Goal: Task Accomplishment & Management: Manage account settings

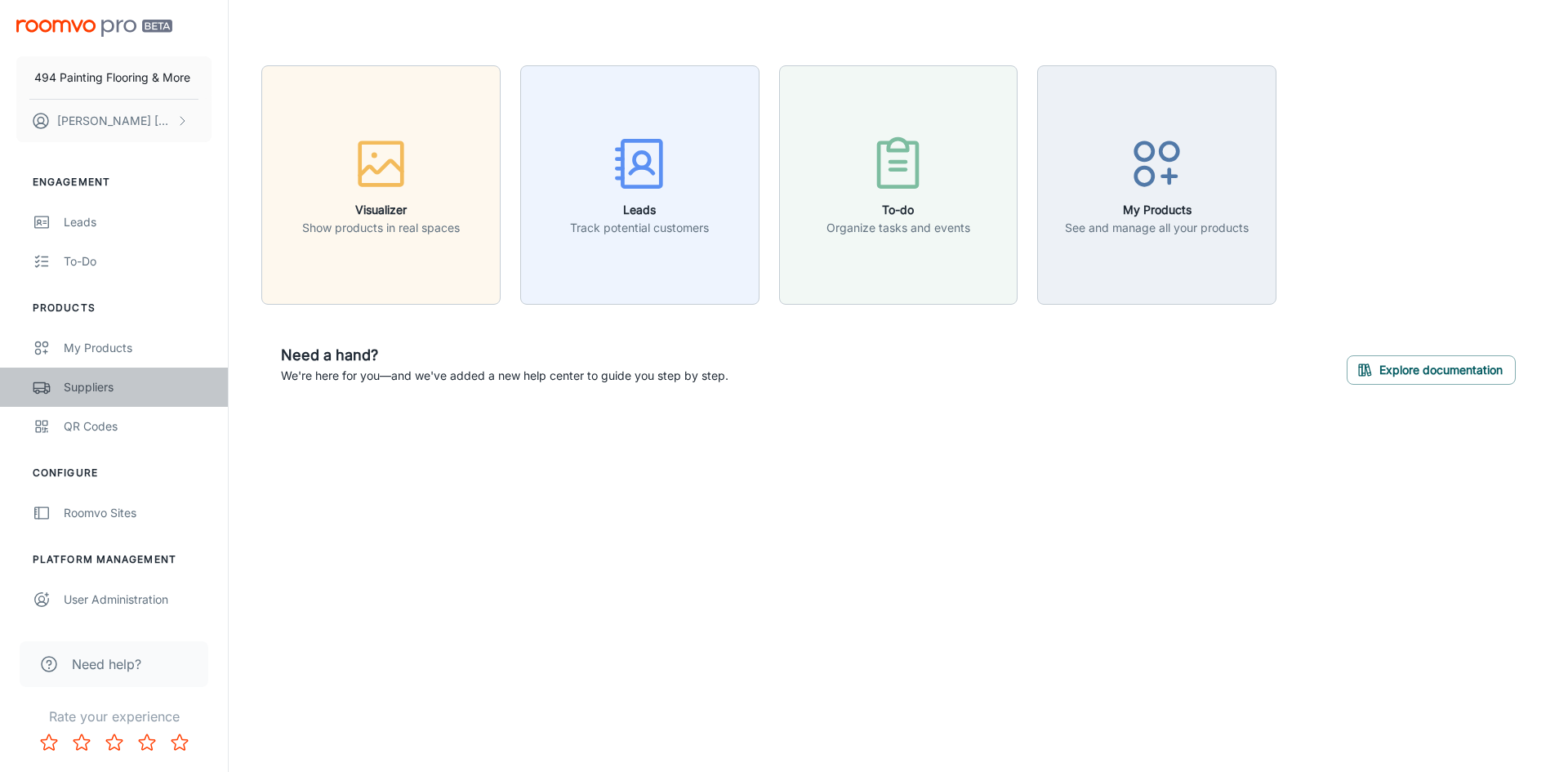
click at [96, 390] on div "Suppliers" at bounding box center [137, 387] width 148 height 18
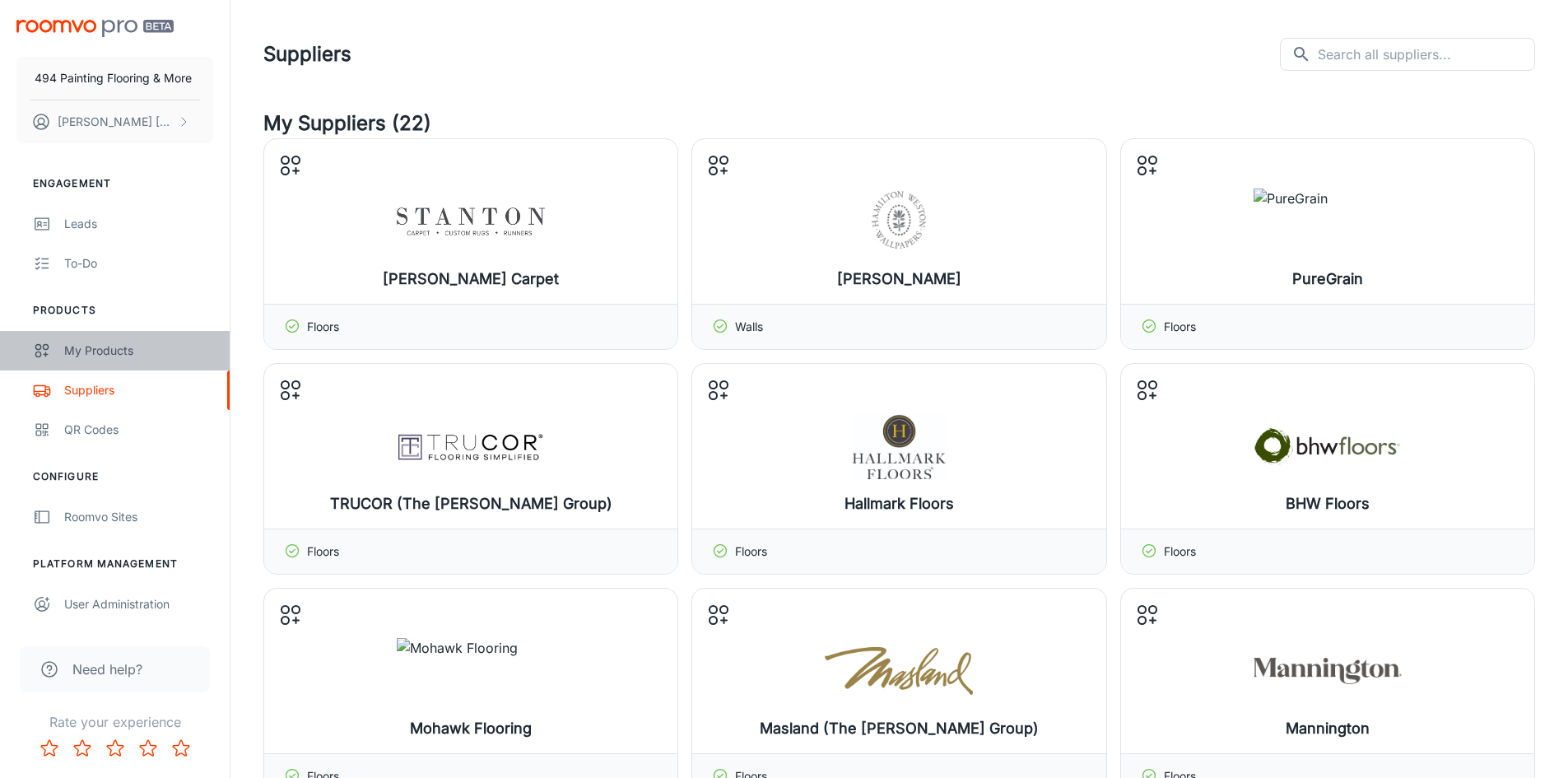
click at [112, 349] on div "My Products" at bounding box center [139, 350] width 149 height 18
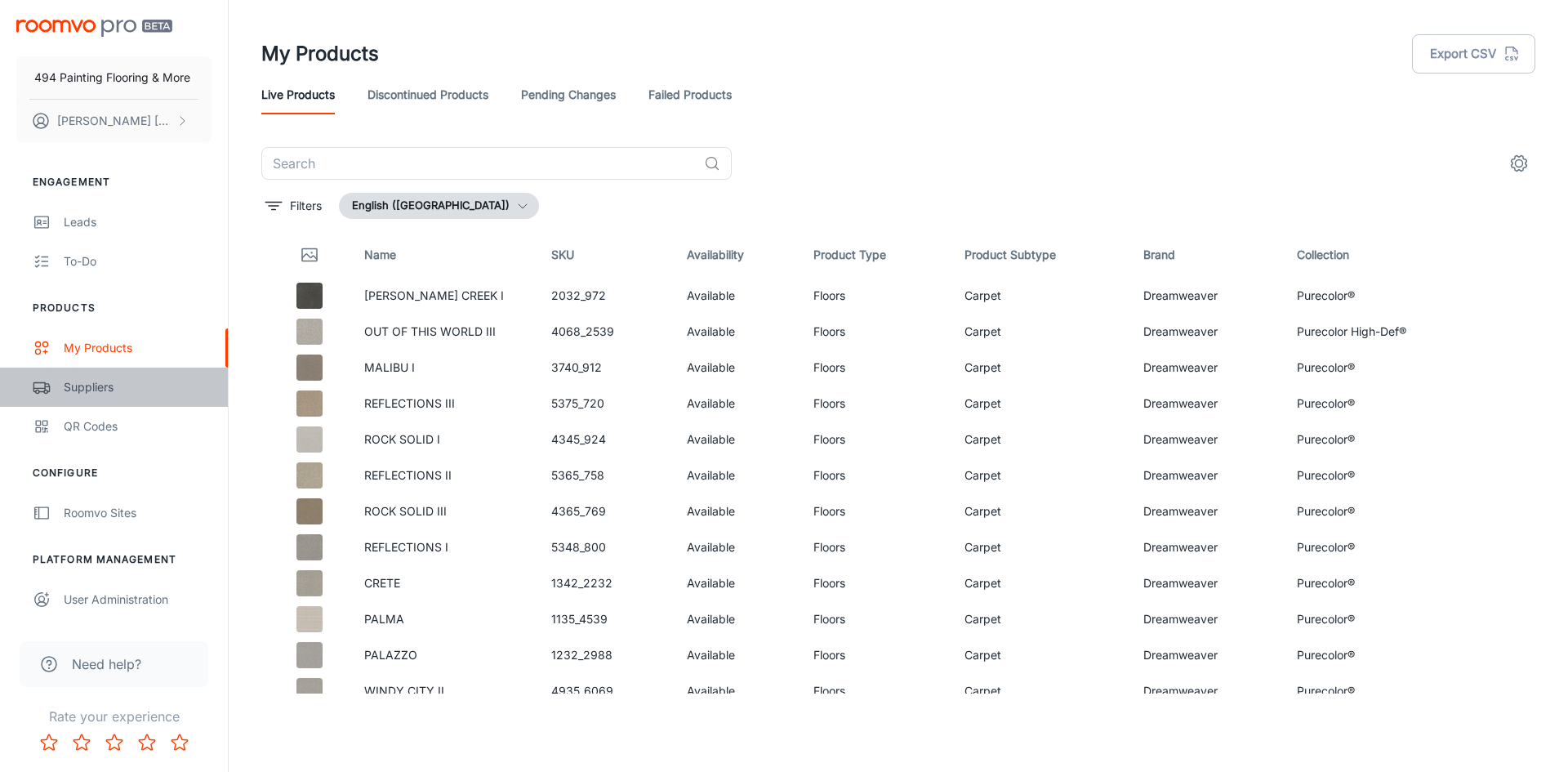
click at [88, 381] on div "Suppliers" at bounding box center [137, 387] width 148 height 18
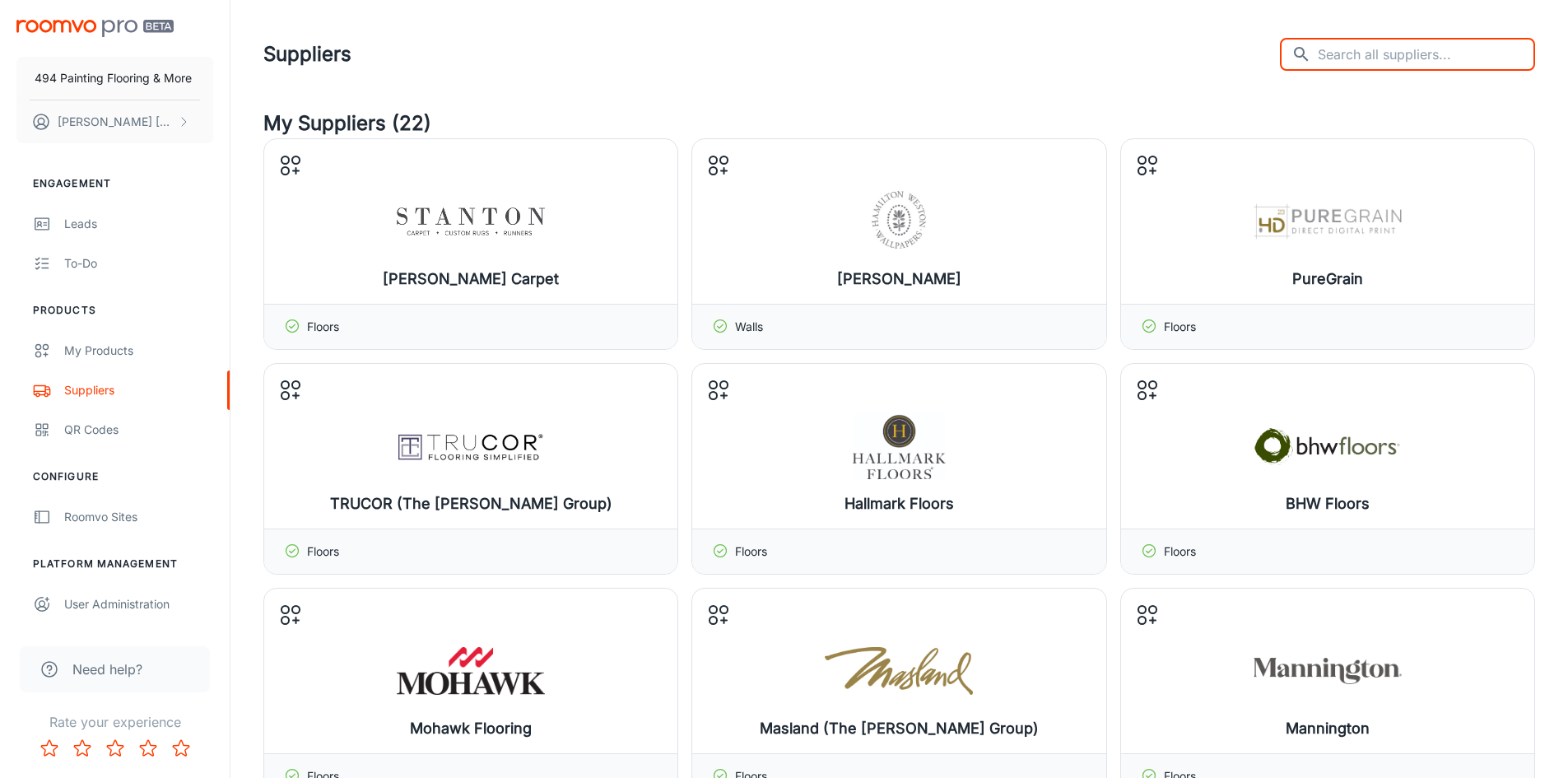
click at [1411, 53] on input "text" at bounding box center [1426, 54] width 217 height 33
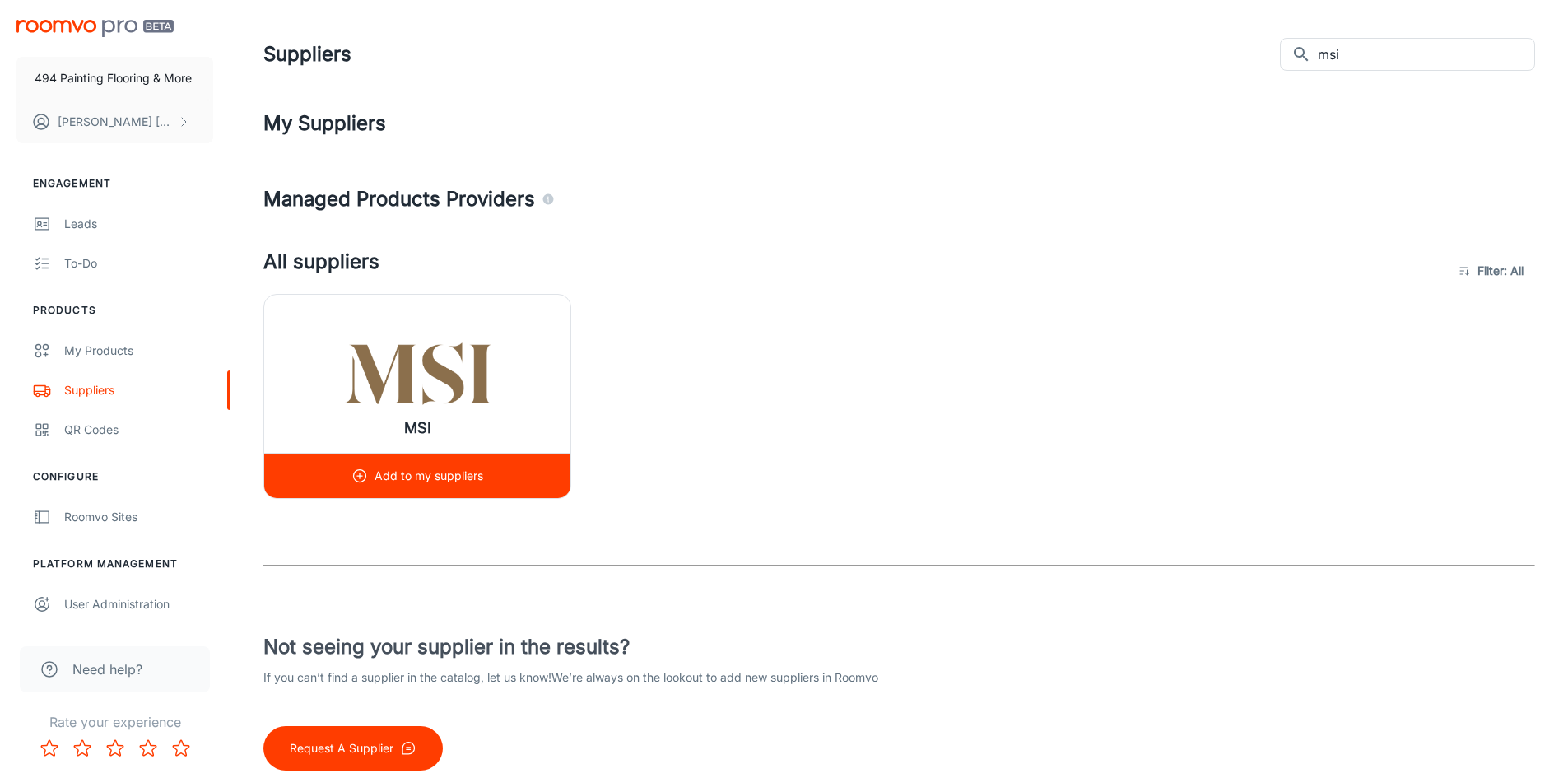
click at [399, 479] on p "Add to my suppliers" at bounding box center [429, 475] width 108 height 18
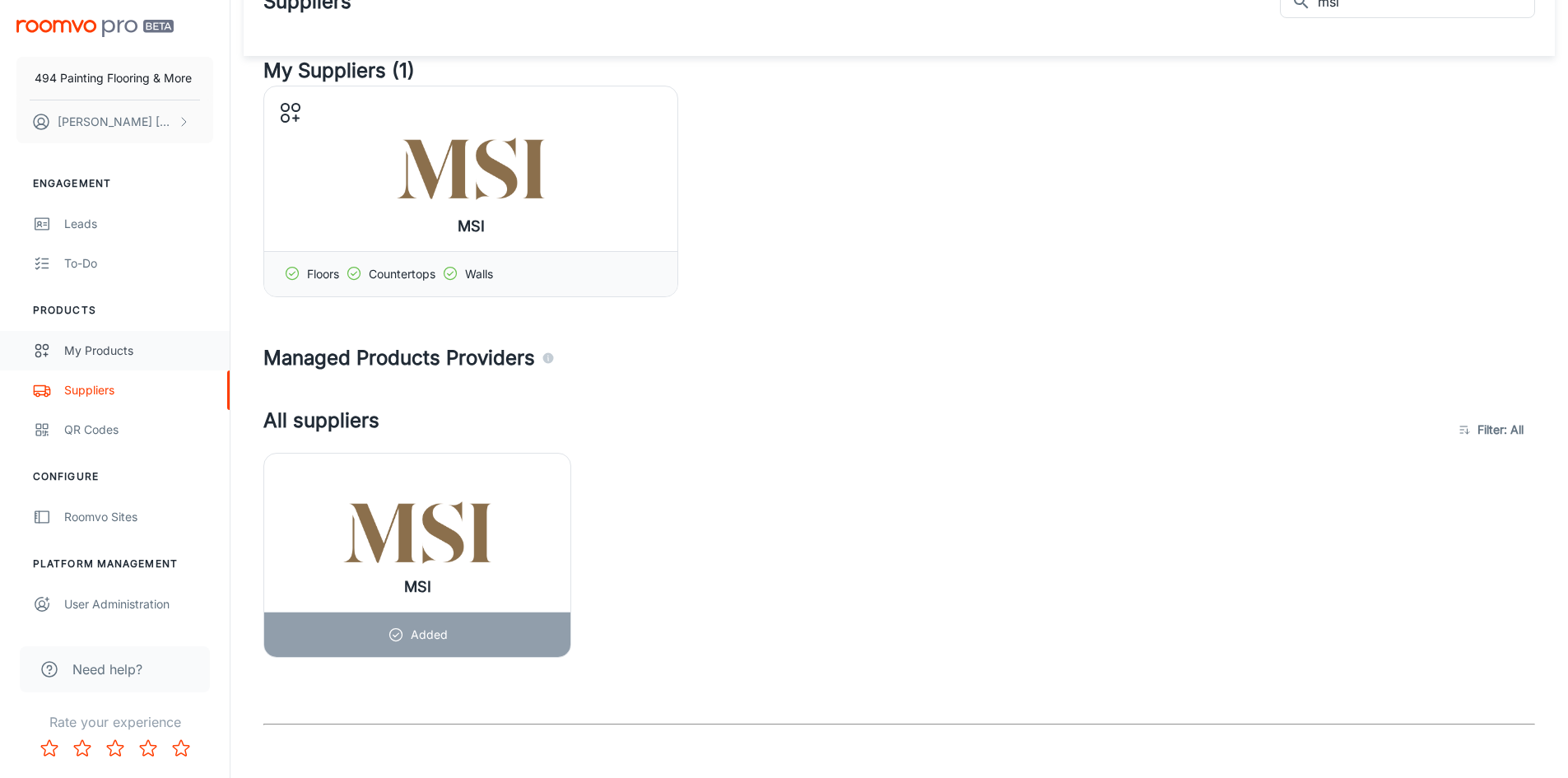
scroll to position [83, 0]
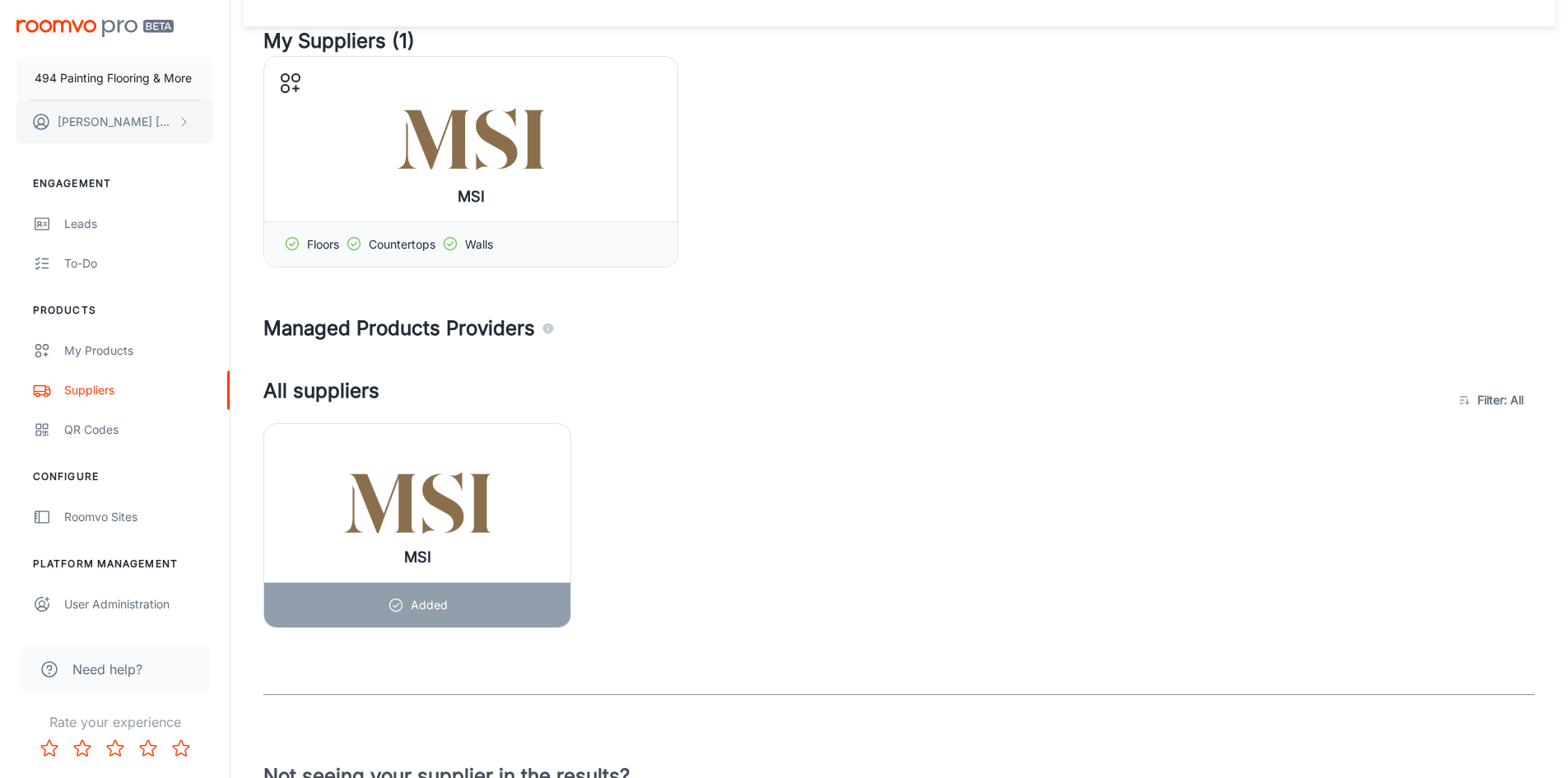
click at [99, 120] on p "[PERSON_NAME]" at bounding box center [115, 121] width 116 height 18
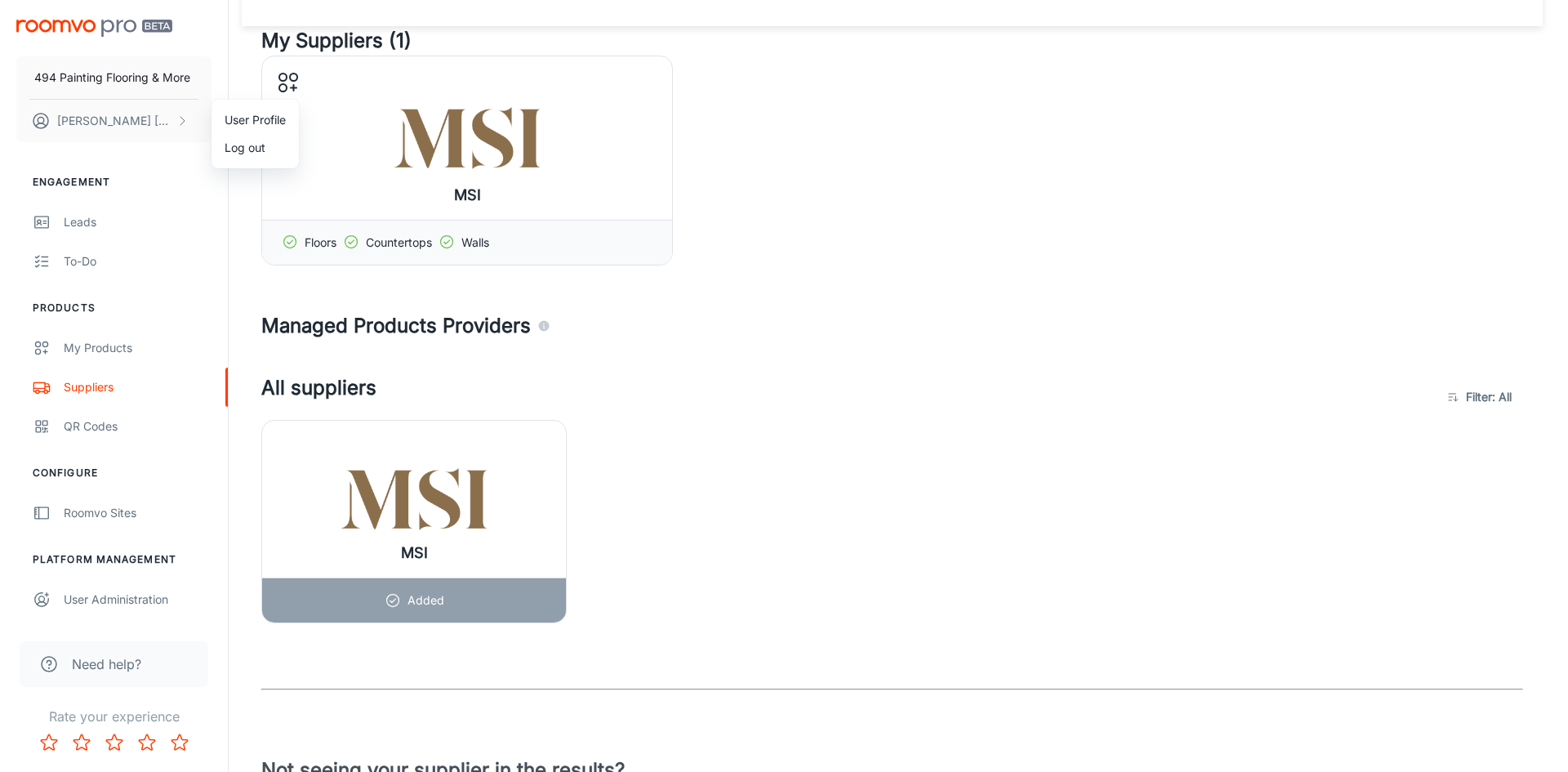
click at [828, 322] on div at bounding box center [784, 386] width 1568 height 772
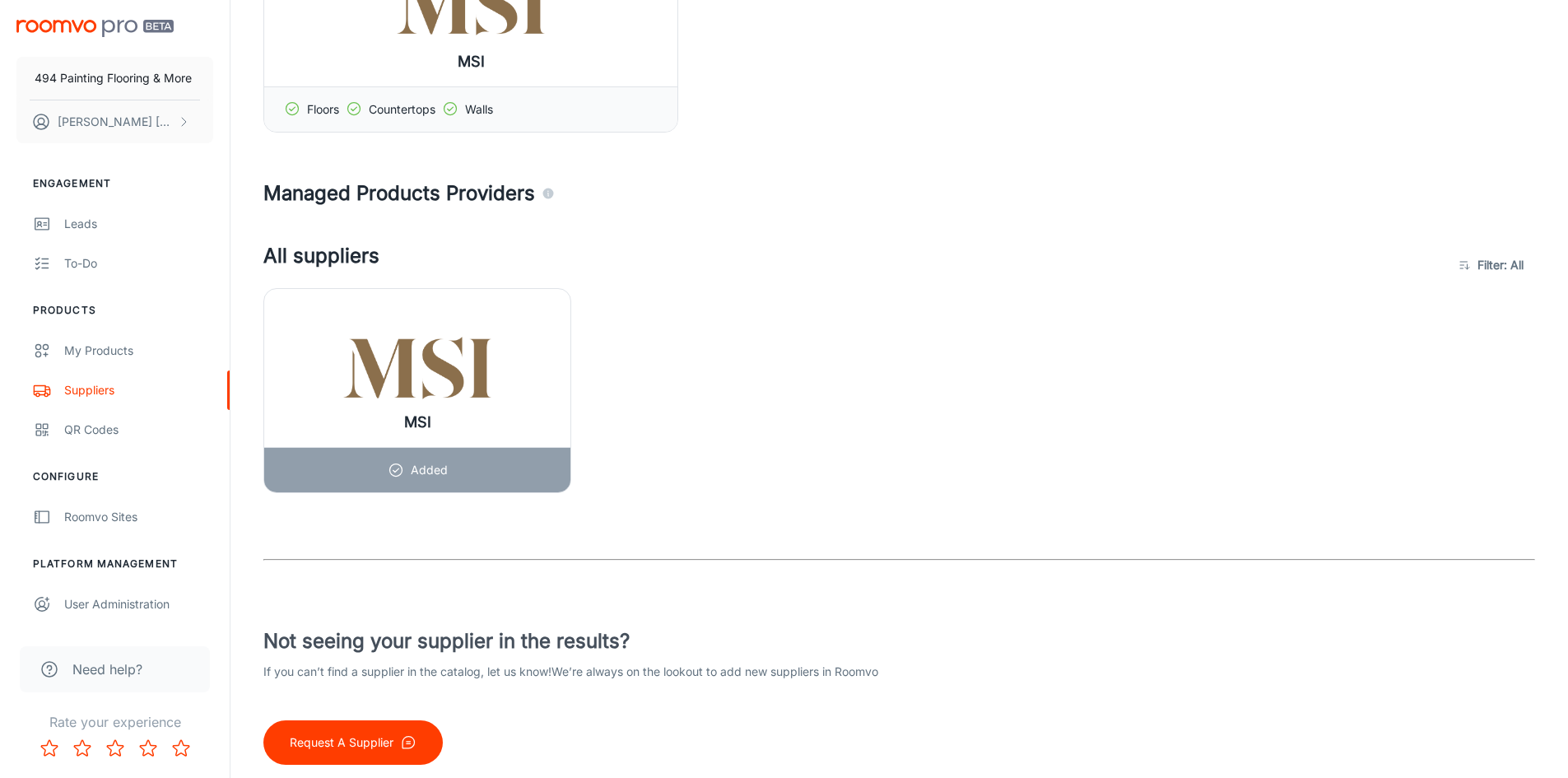
scroll to position [188, 0]
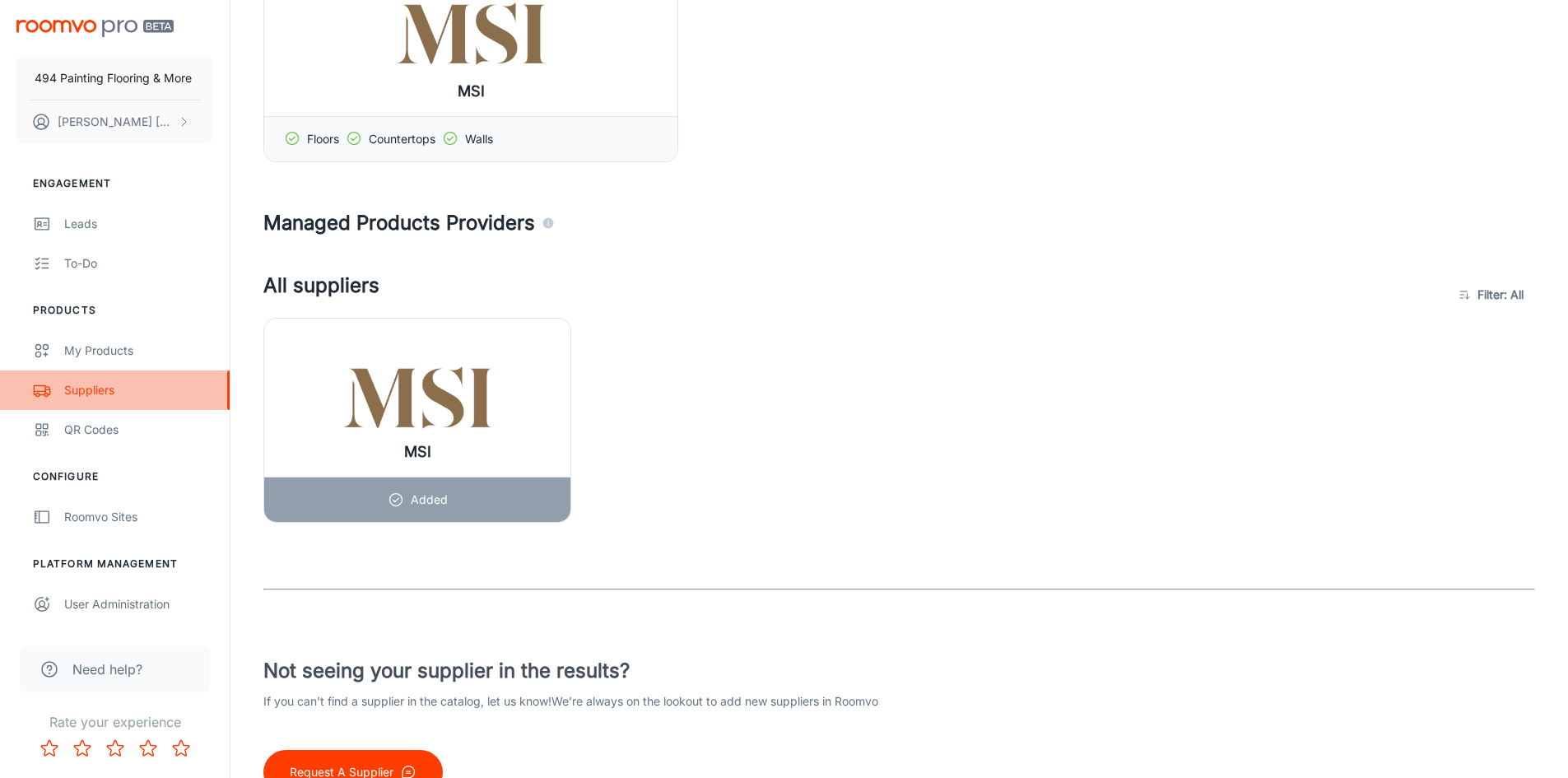
click at [108, 382] on div "Suppliers" at bounding box center [139, 390] width 149 height 18
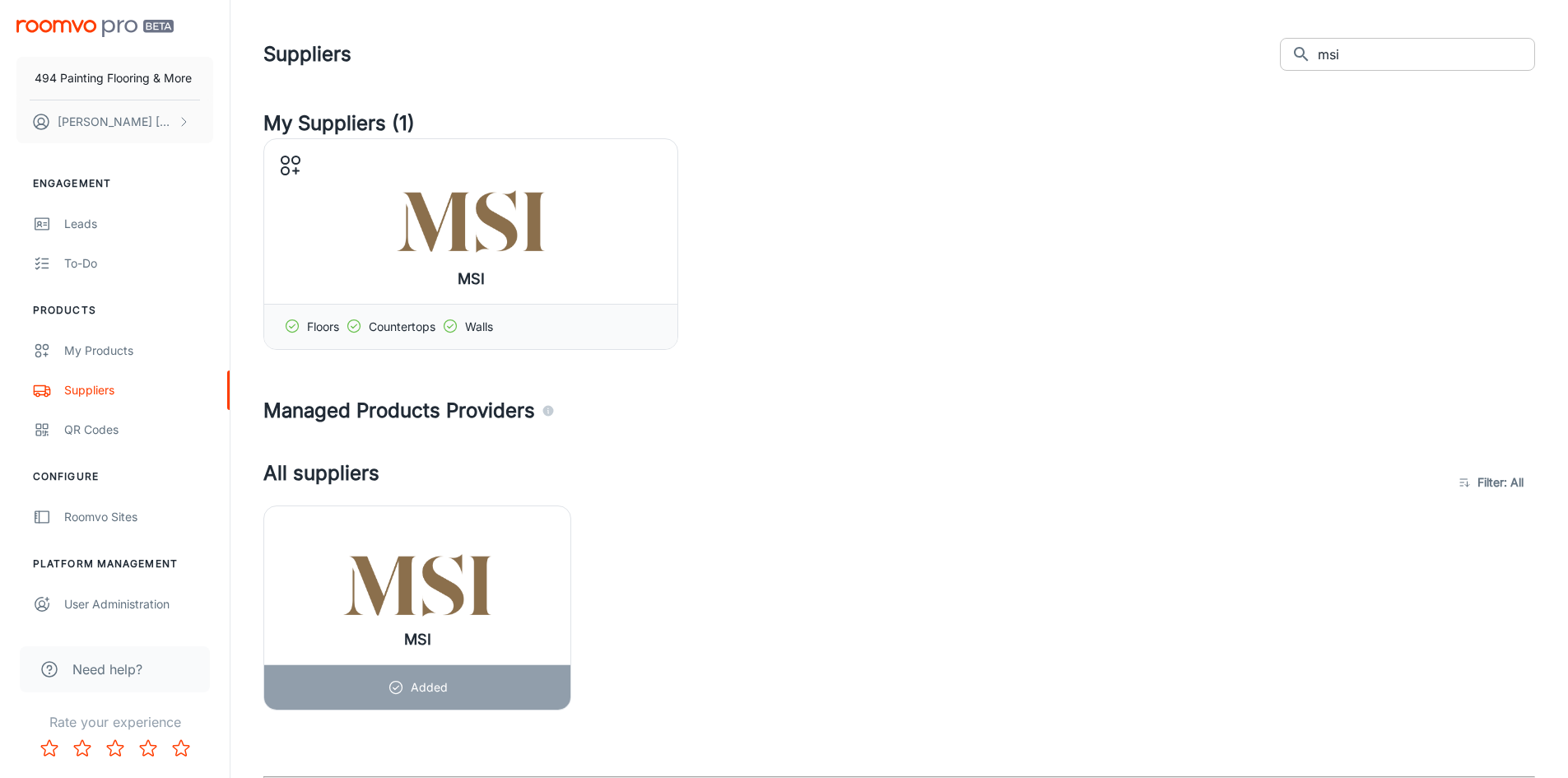
click at [1409, 48] on input "msi" at bounding box center [1426, 54] width 217 height 33
type input "m"
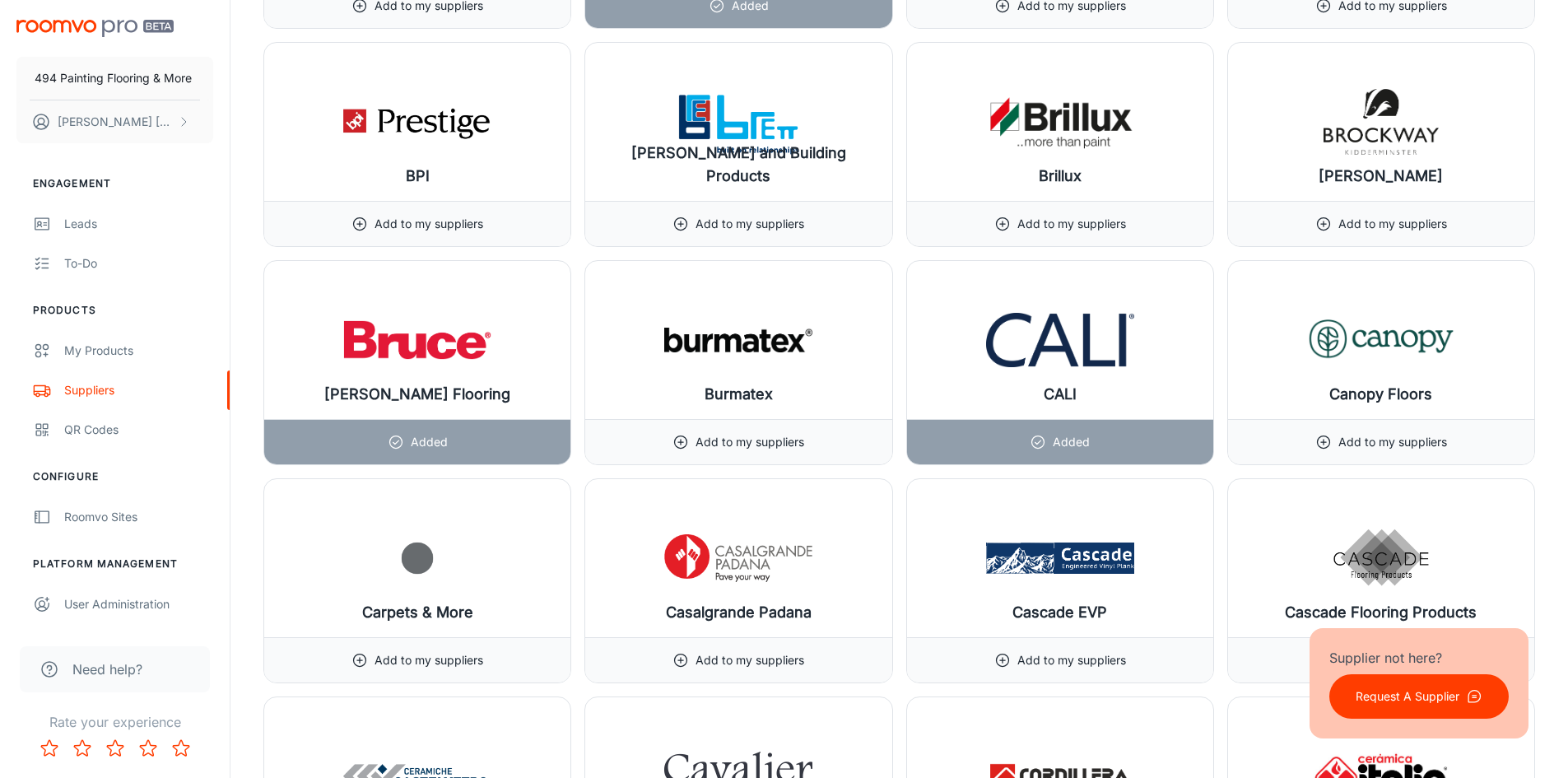
scroll to position [3901, 0]
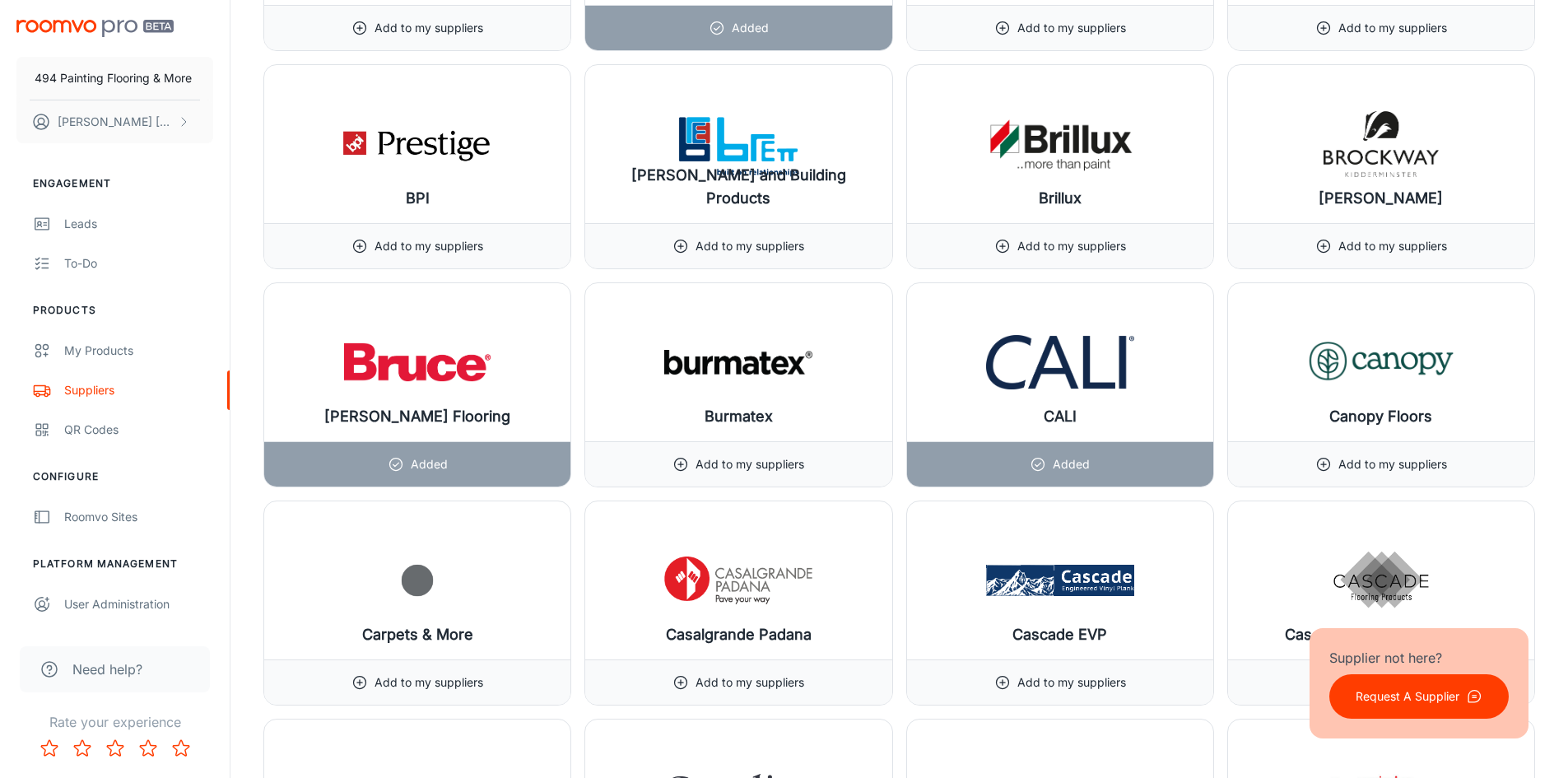
drag, startPoint x: 1565, startPoint y: 148, endPoint x: 1554, endPoint y: 180, distance: 33.8
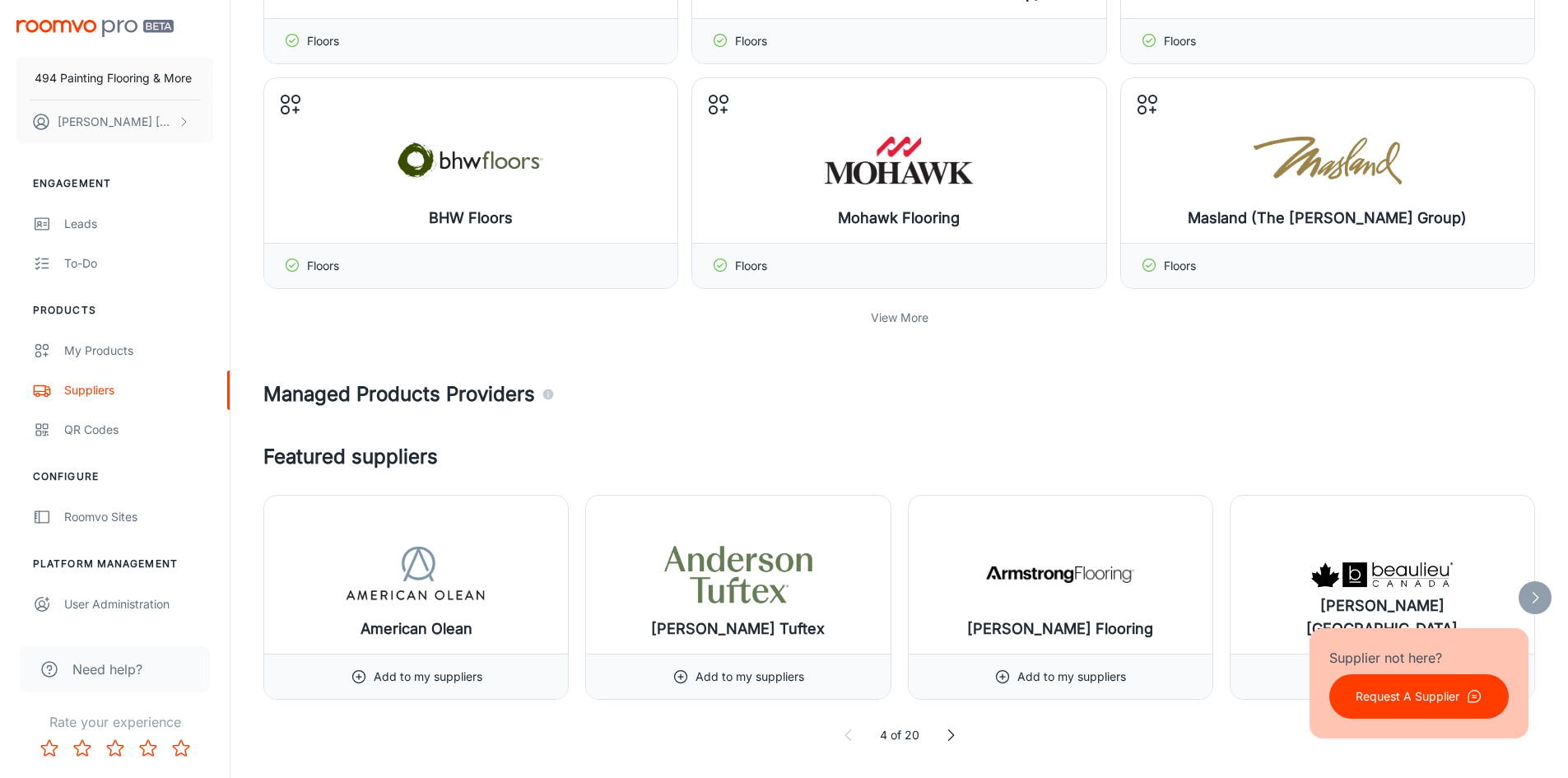
scroll to position [577, 0]
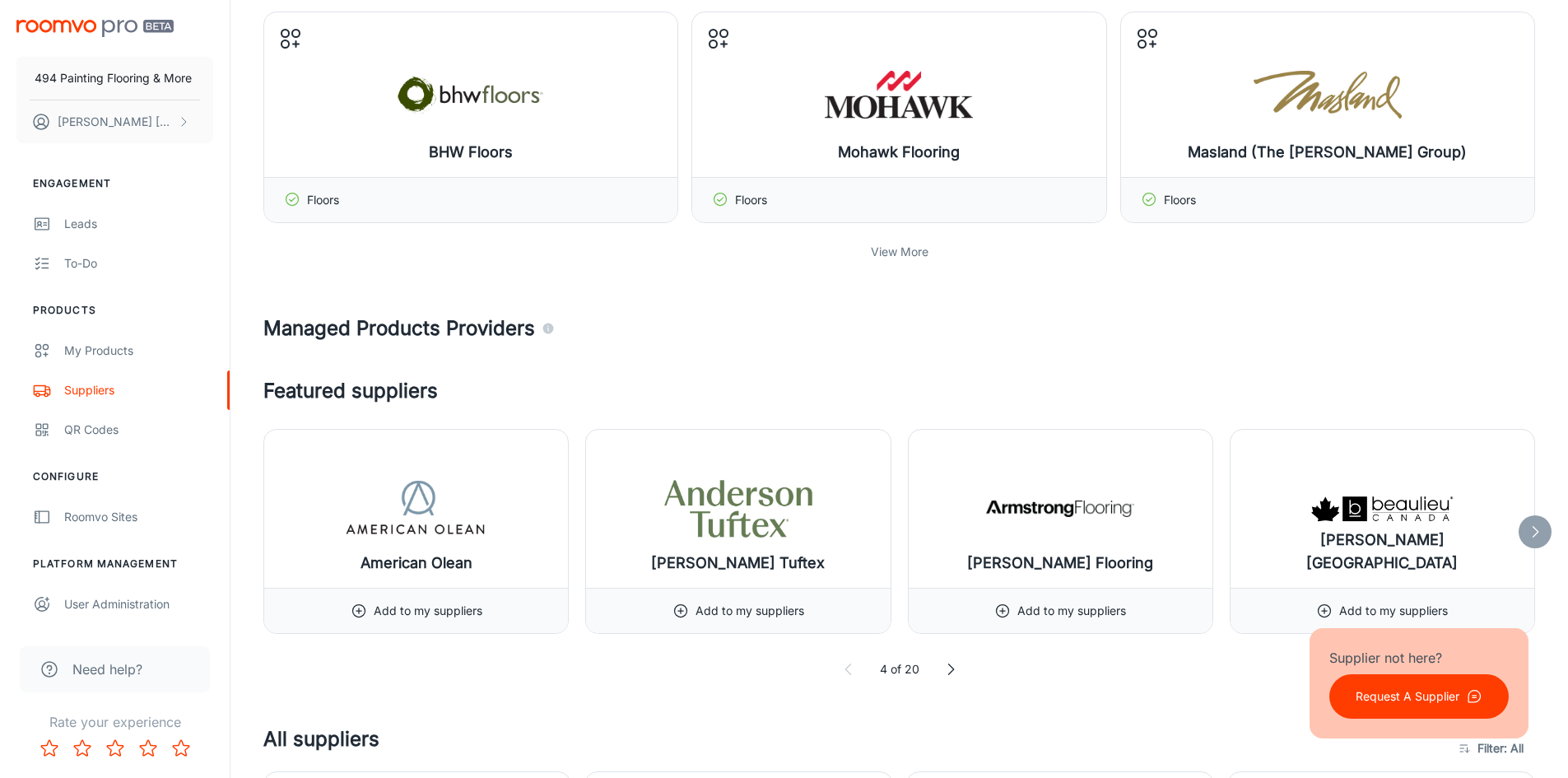
click at [899, 249] on p "View More" at bounding box center [899, 251] width 58 height 18
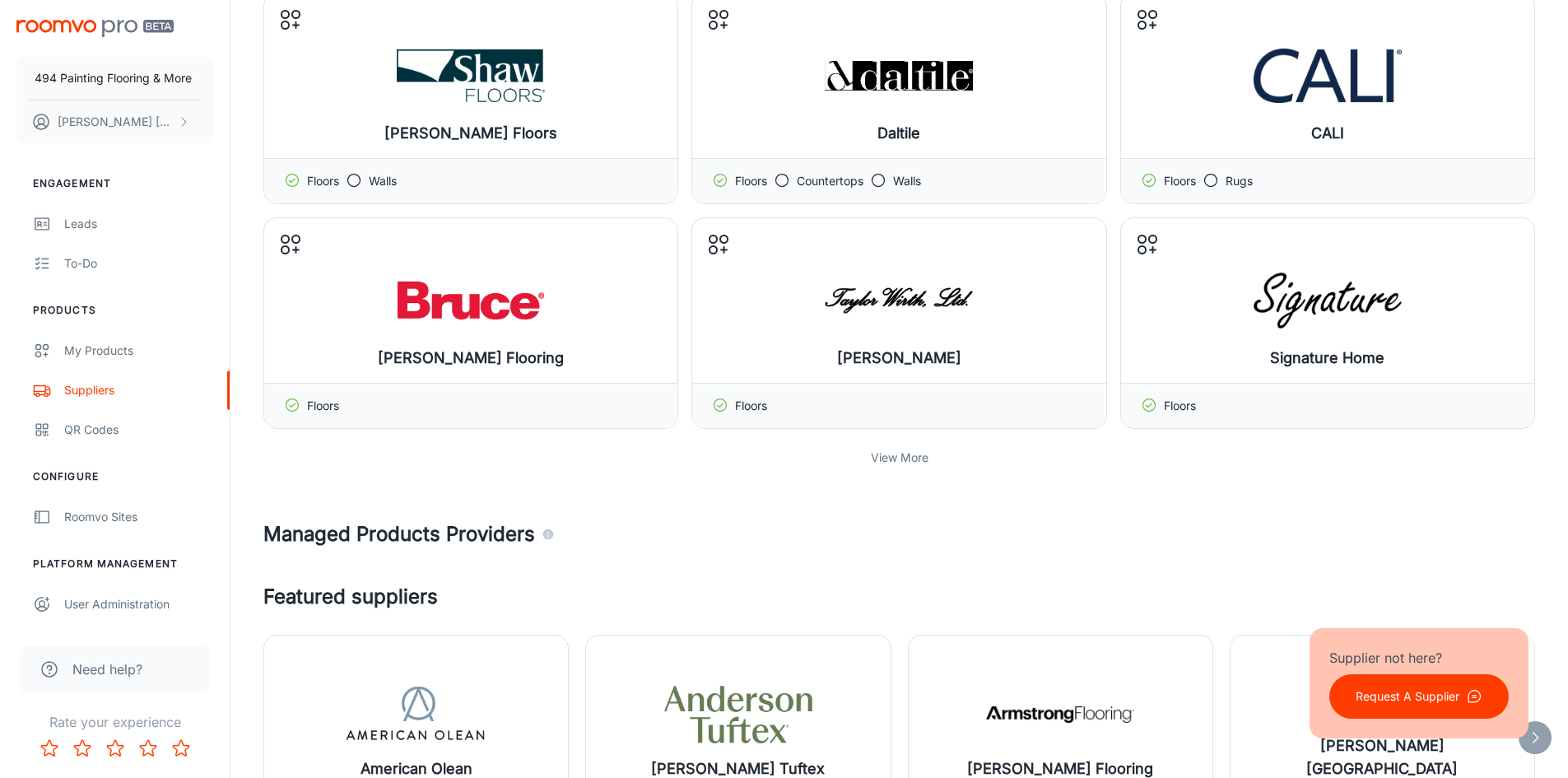
scroll to position [1070, 0]
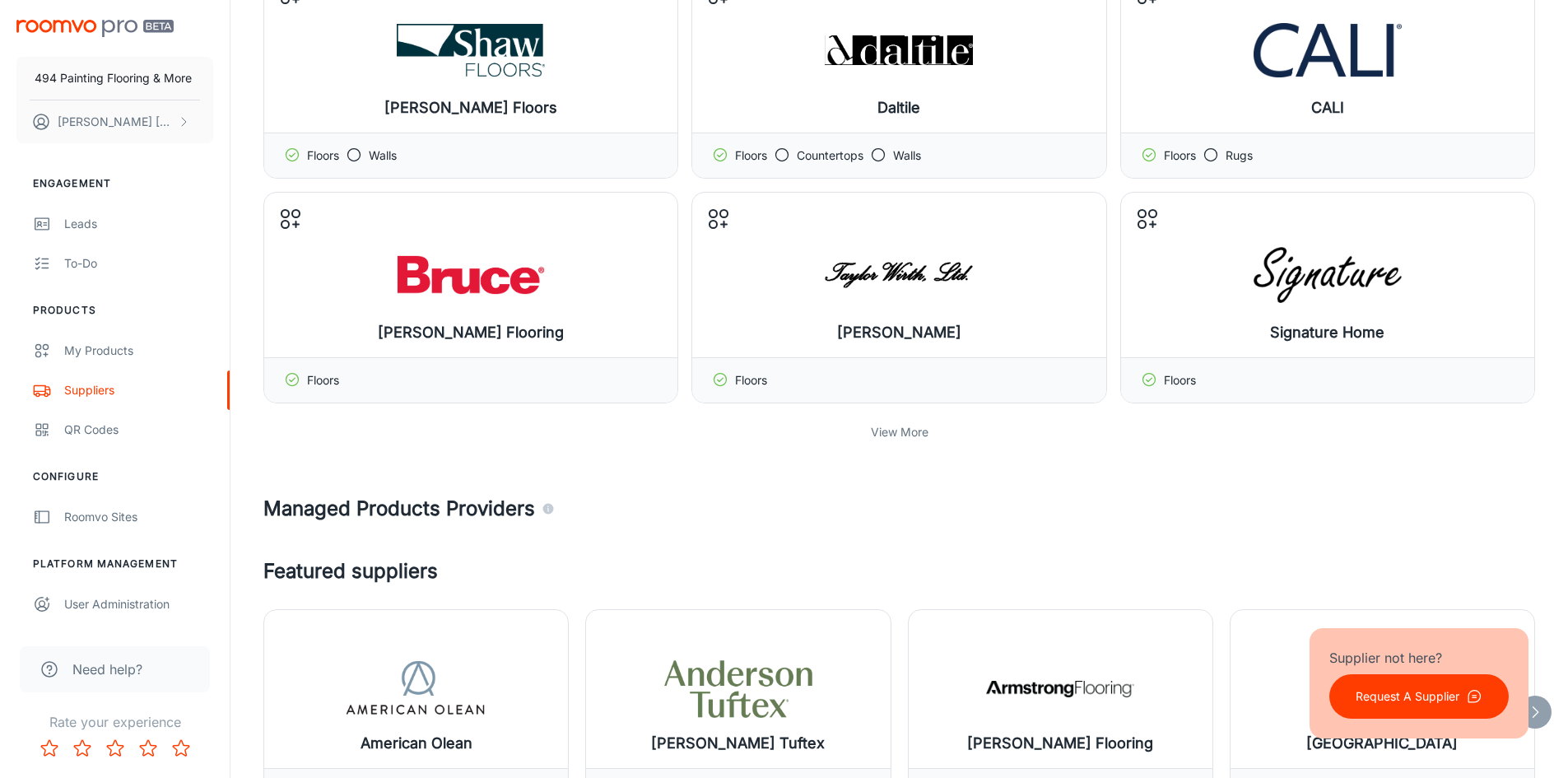
click at [895, 429] on p "View More" at bounding box center [899, 432] width 58 height 18
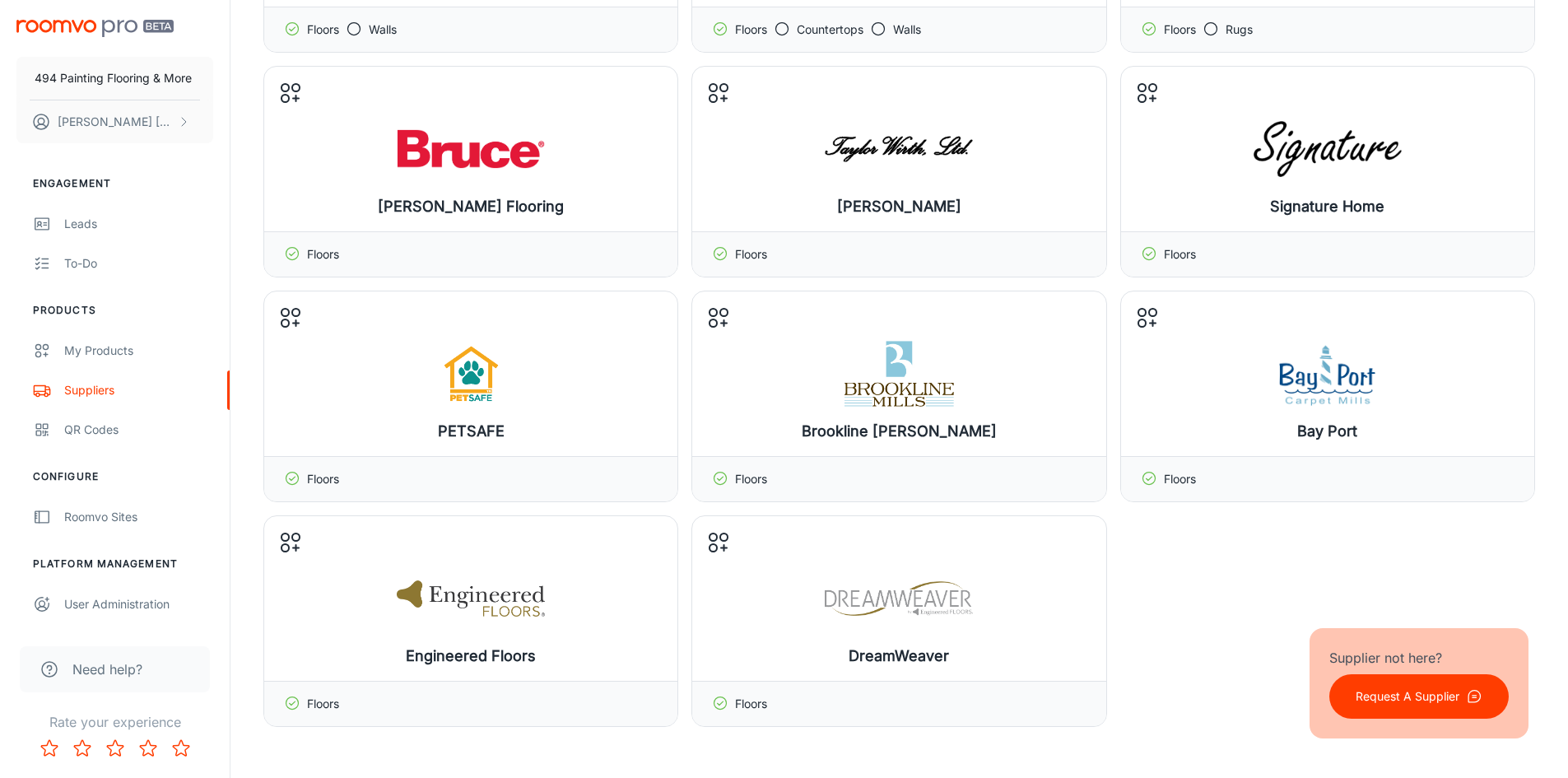
scroll to position [1235, 0]
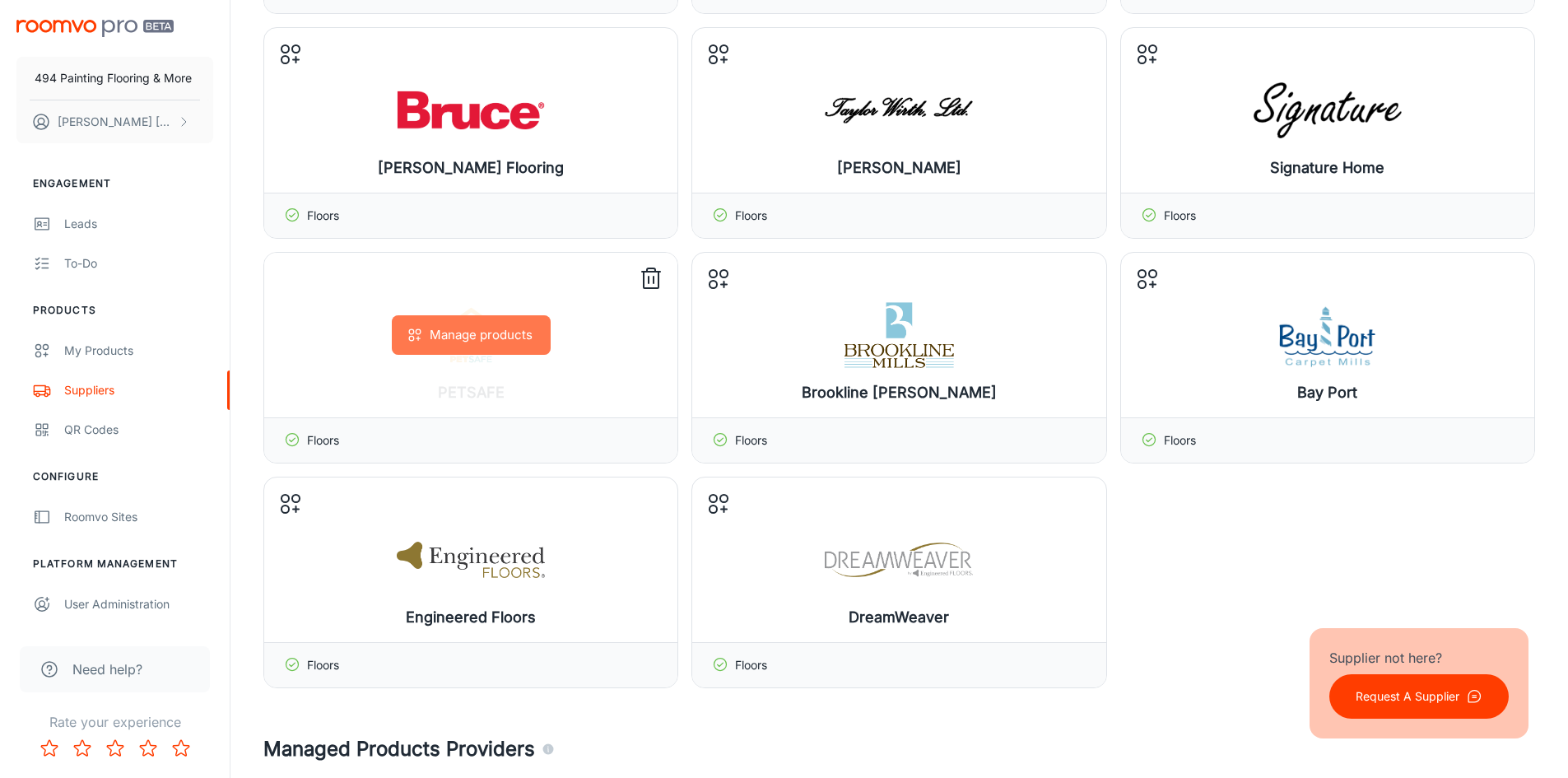
click at [478, 336] on button "Manage products" at bounding box center [471, 335] width 159 height 40
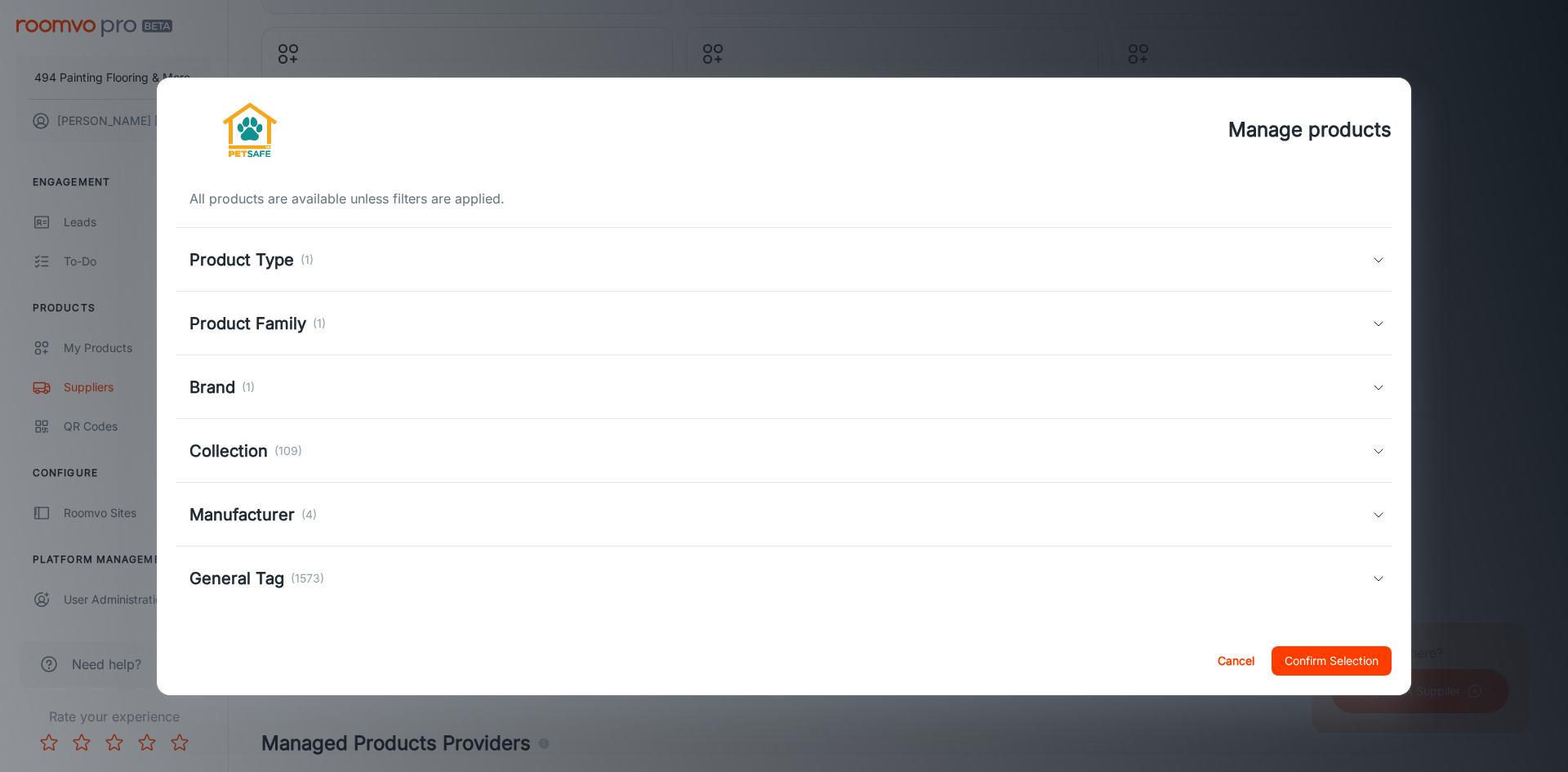
click at [1214, 652] on button "Cancel" at bounding box center [1235, 661] width 52 height 29
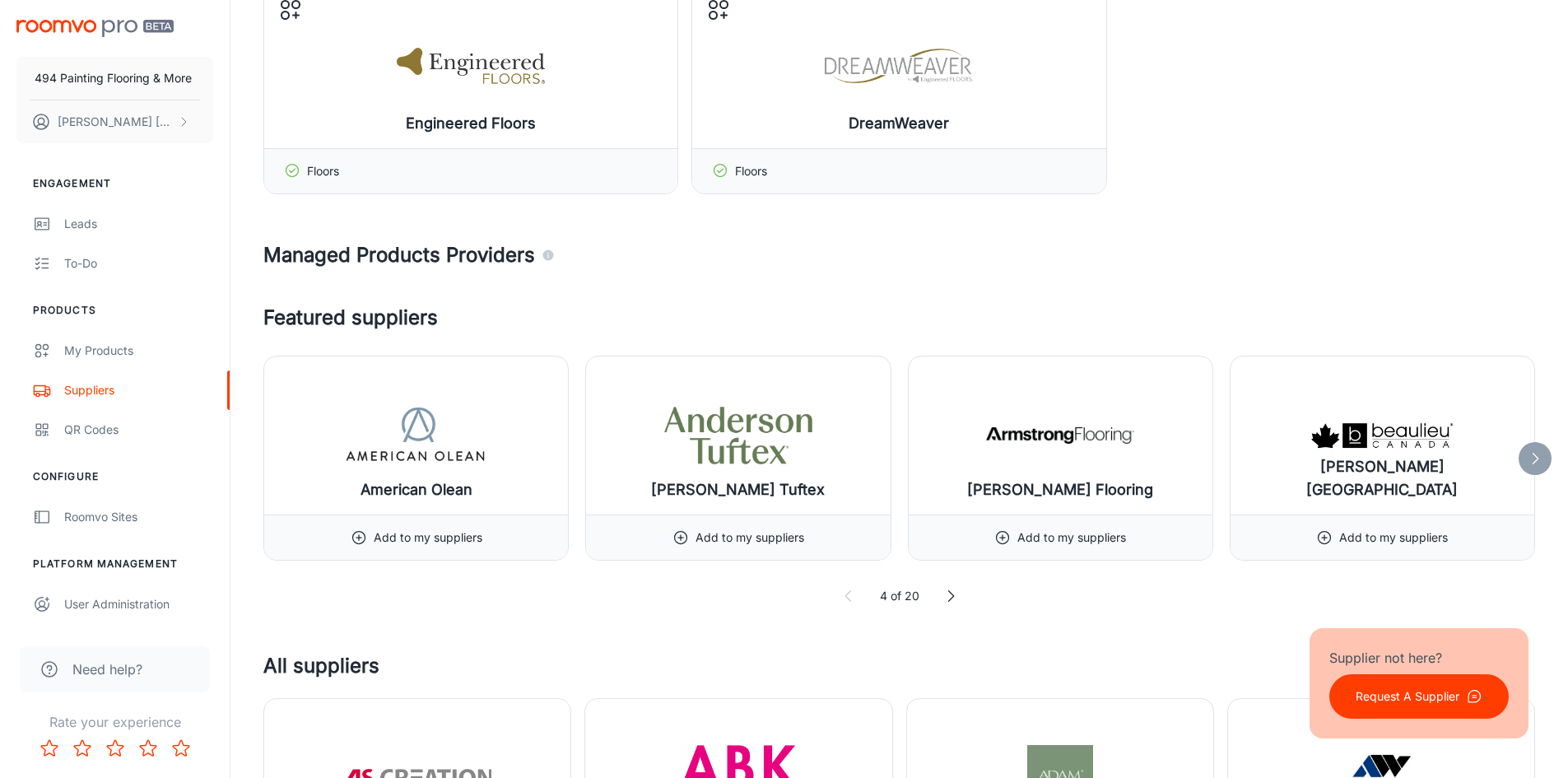
scroll to position [1811, 0]
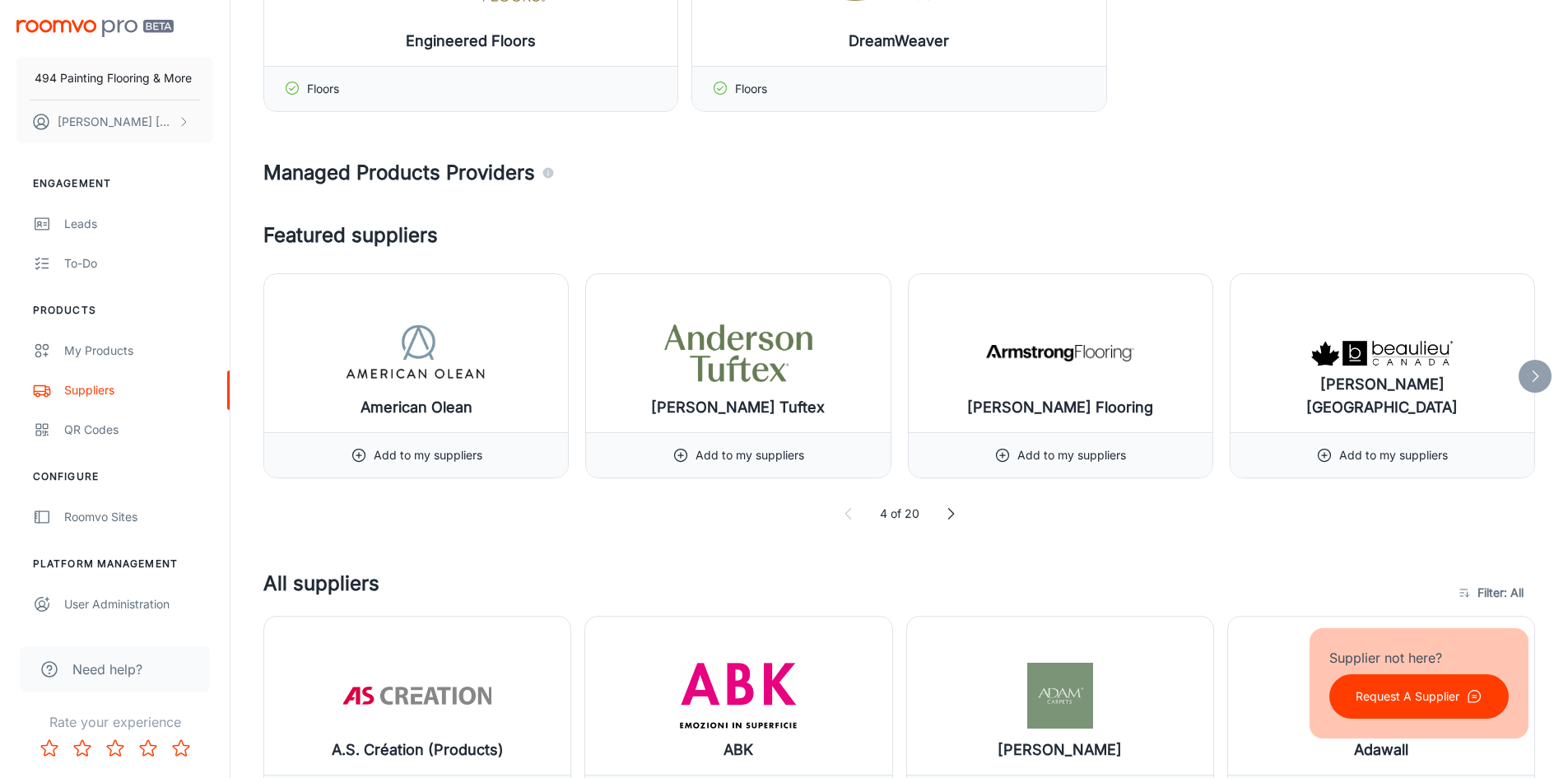
click at [950, 511] on icon at bounding box center [950, 513] width 16 height 16
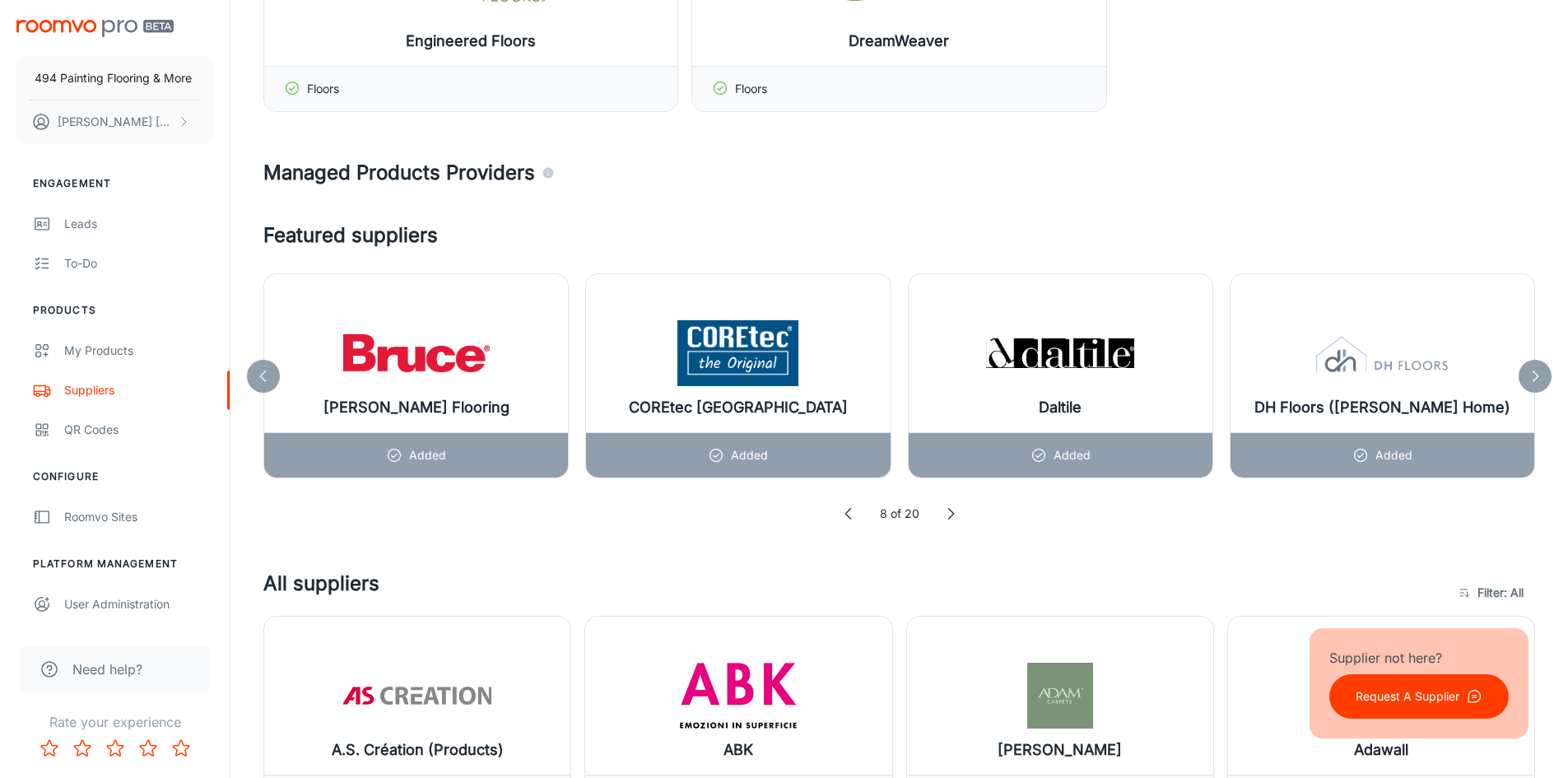
click at [952, 509] on icon at bounding box center [950, 513] width 16 height 16
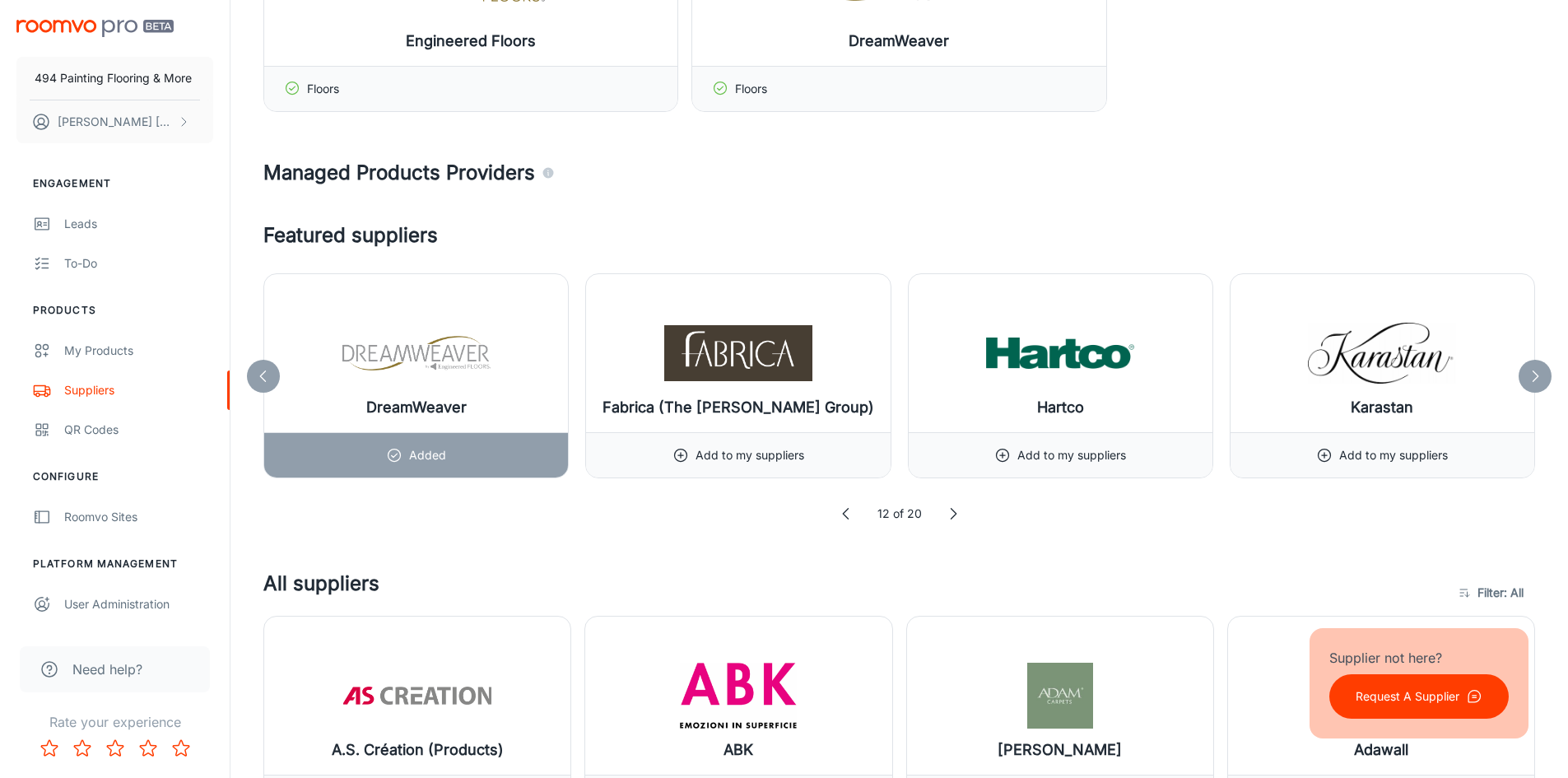
click at [952, 509] on polyline at bounding box center [954, 514] width 5 height 10
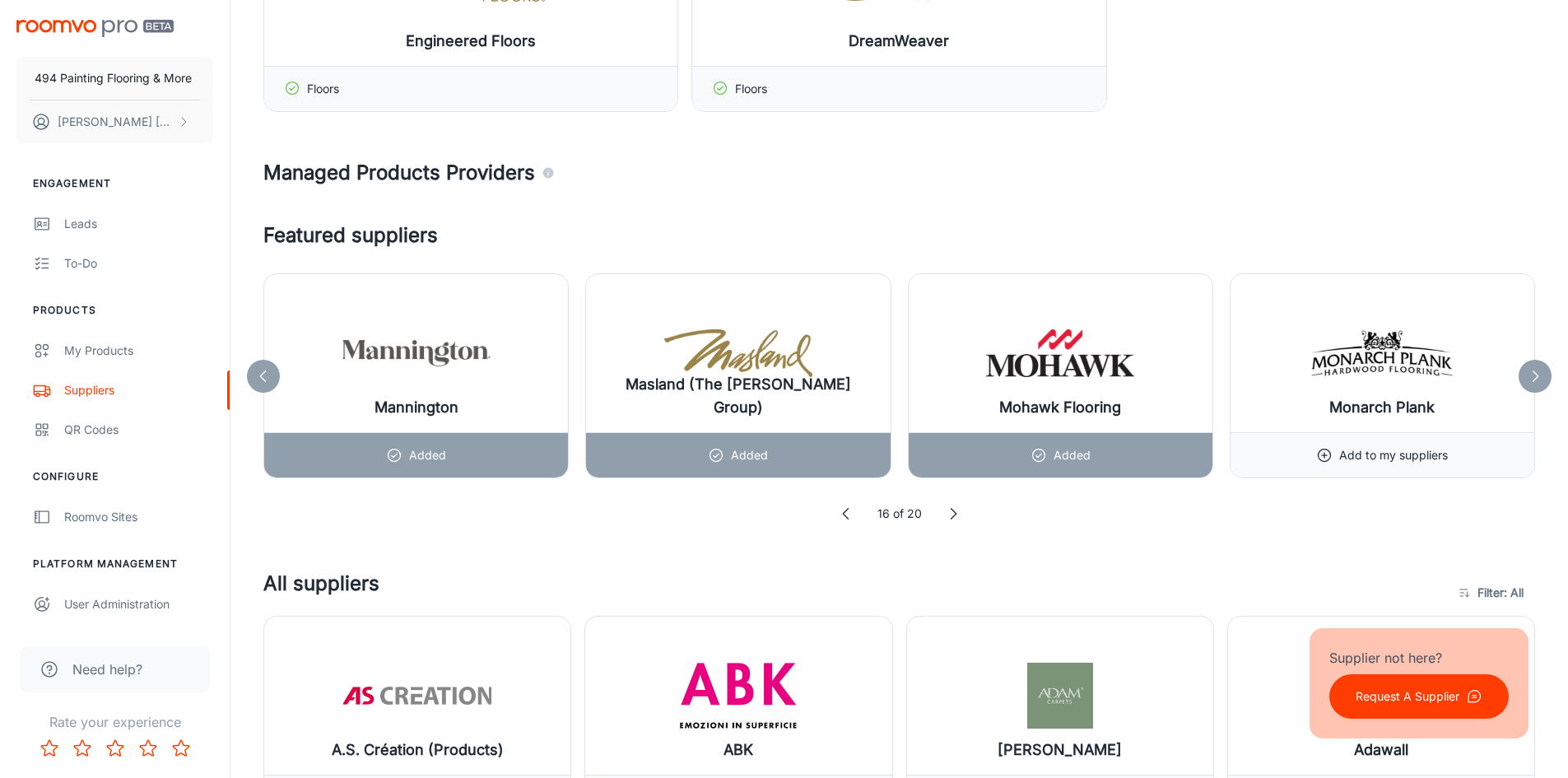
click at [952, 509] on polyline at bounding box center [954, 514] width 5 height 10
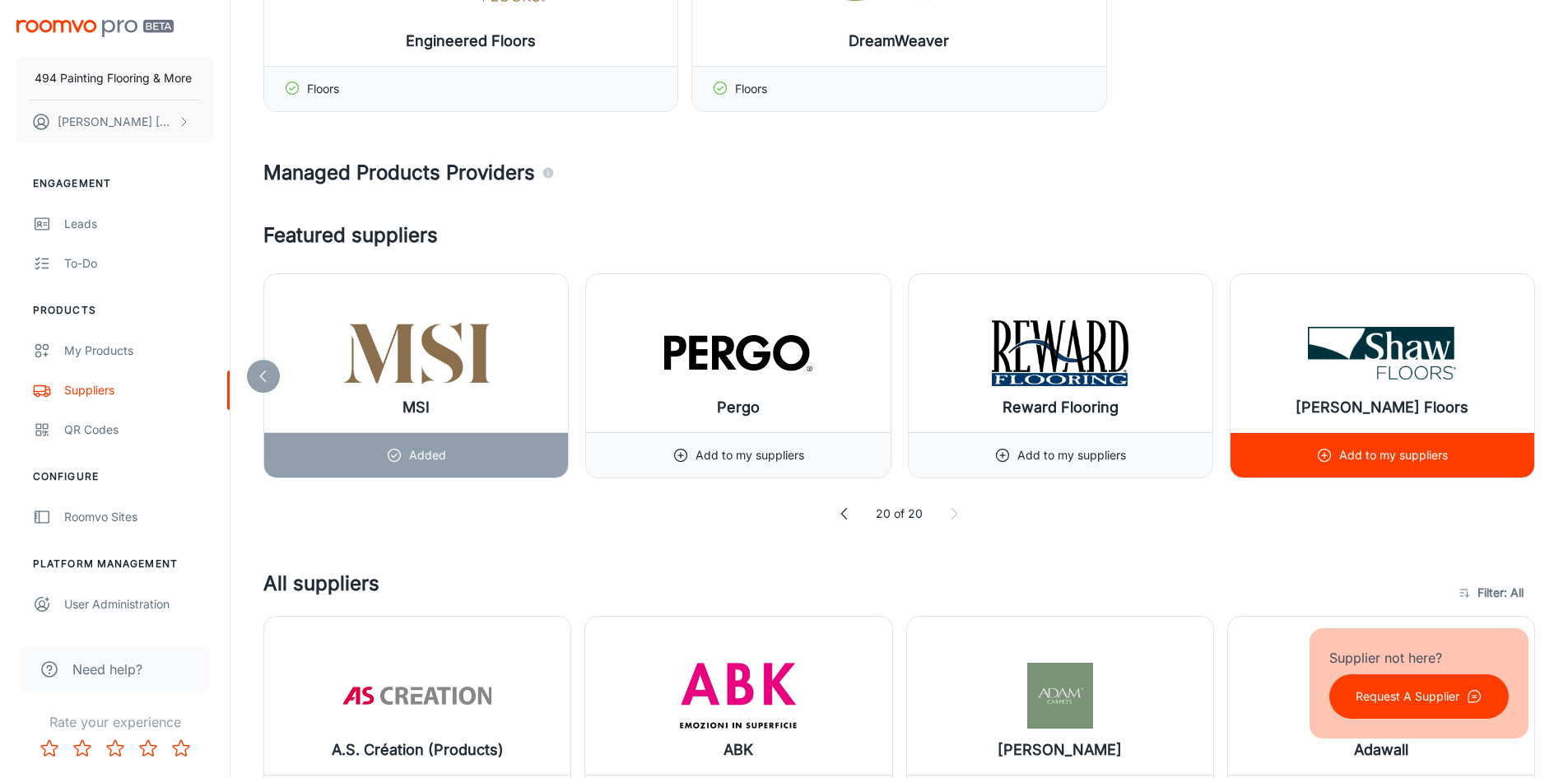
click at [1322, 459] on icon at bounding box center [1324, 454] width 16 height 16
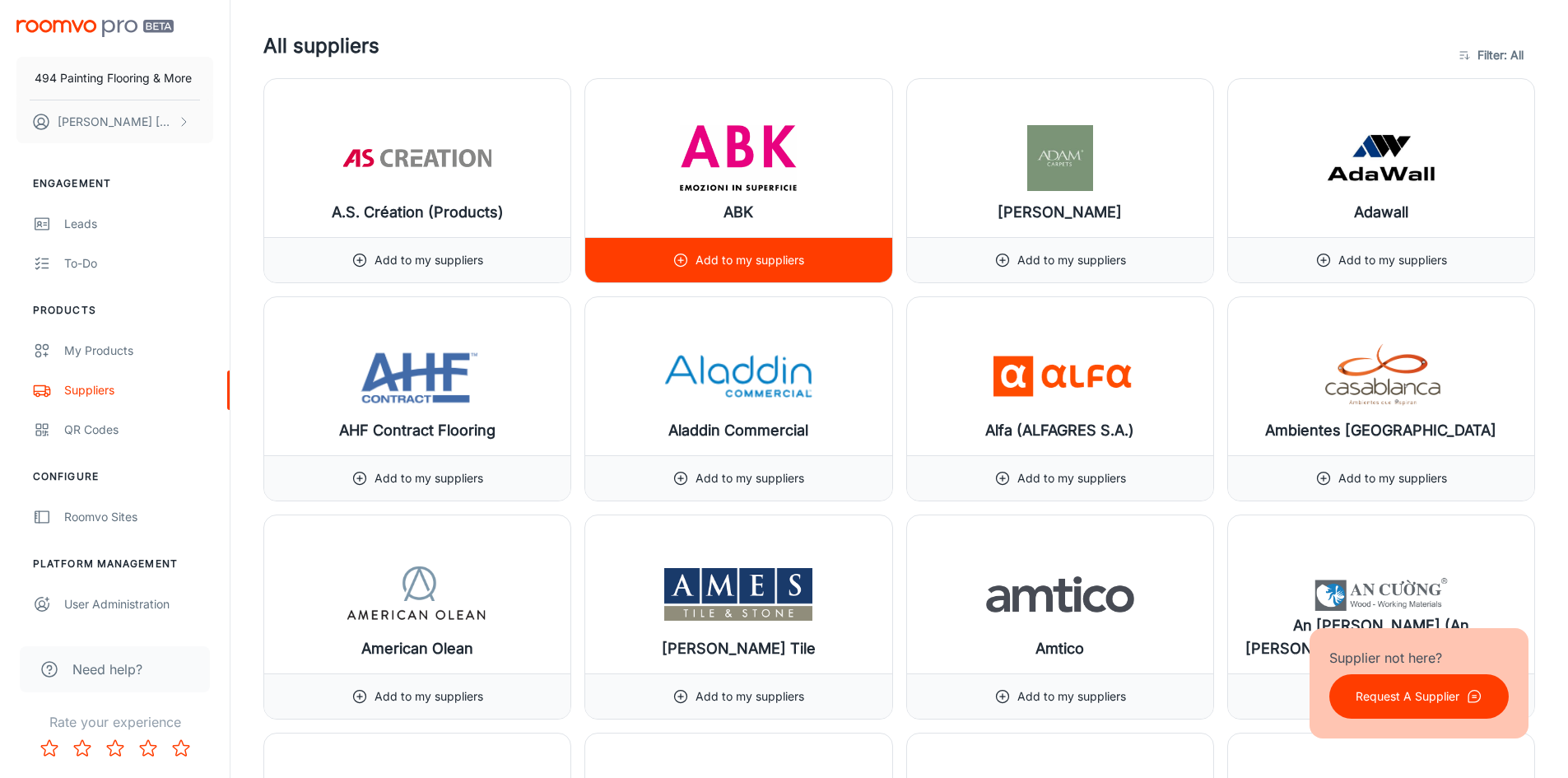
scroll to position [2387, 0]
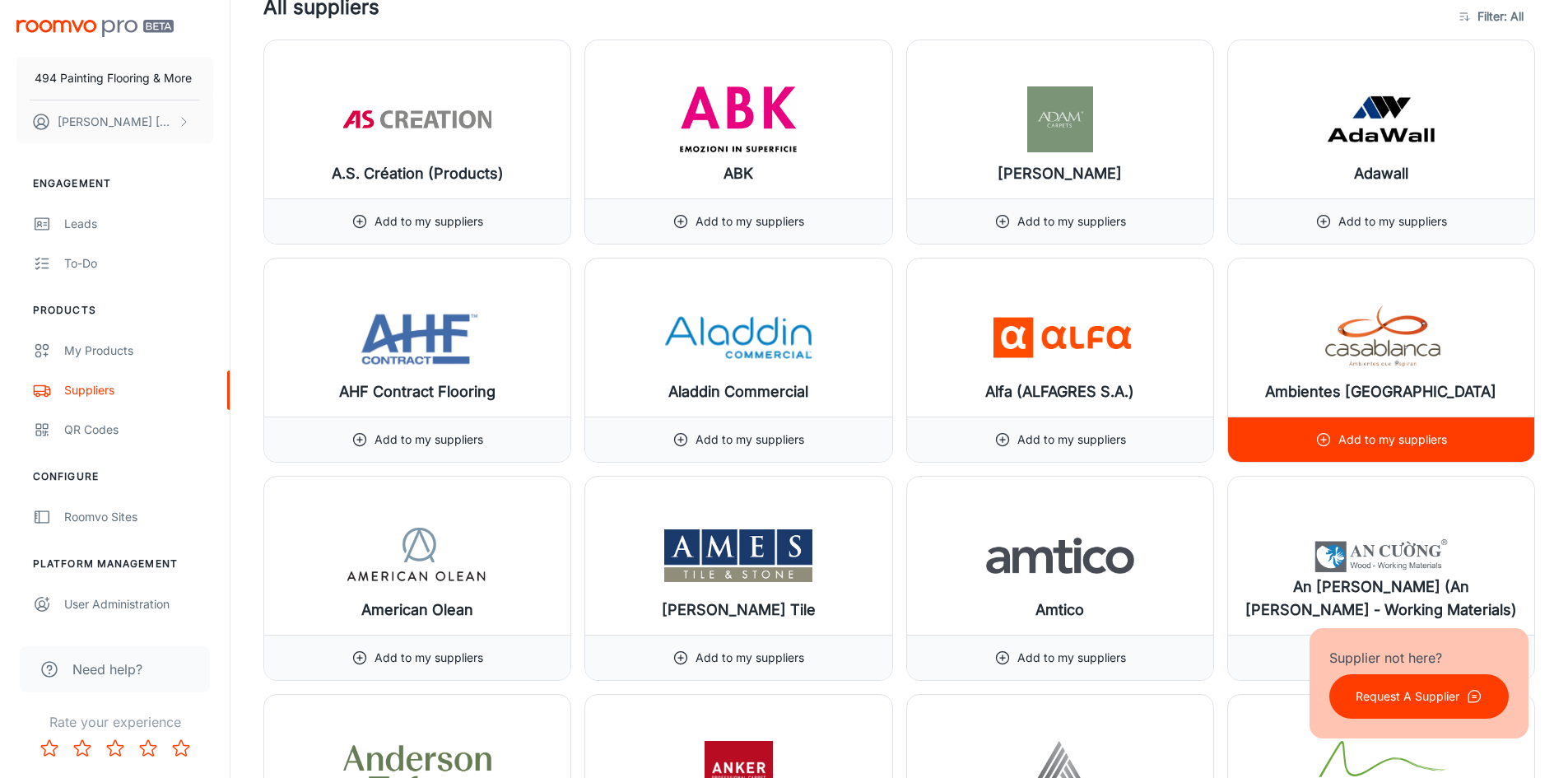
click at [1400, 318] on img at bounding box center [1381, 337] width 148 height 66
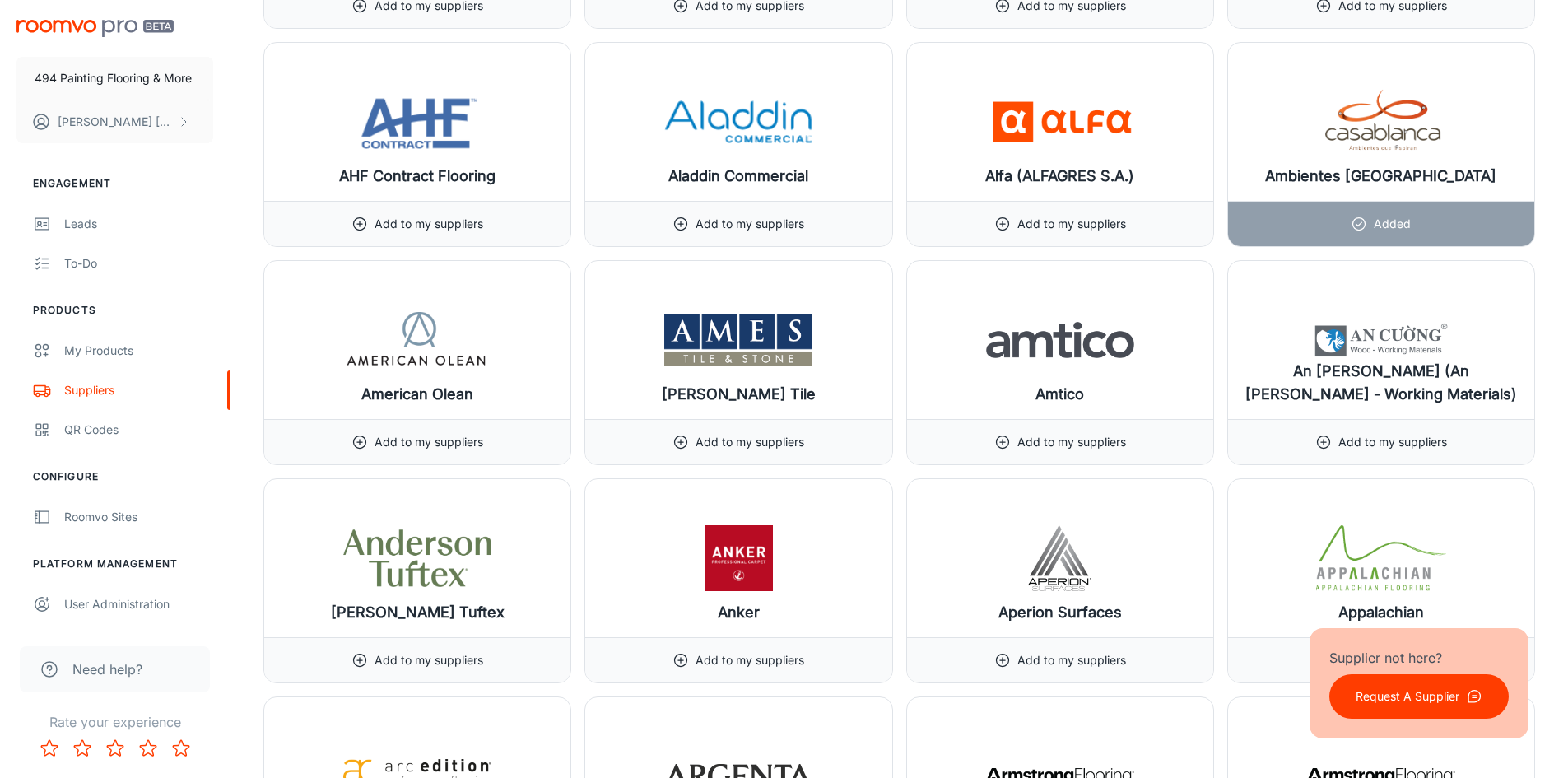
scroll to position [2738, 0]
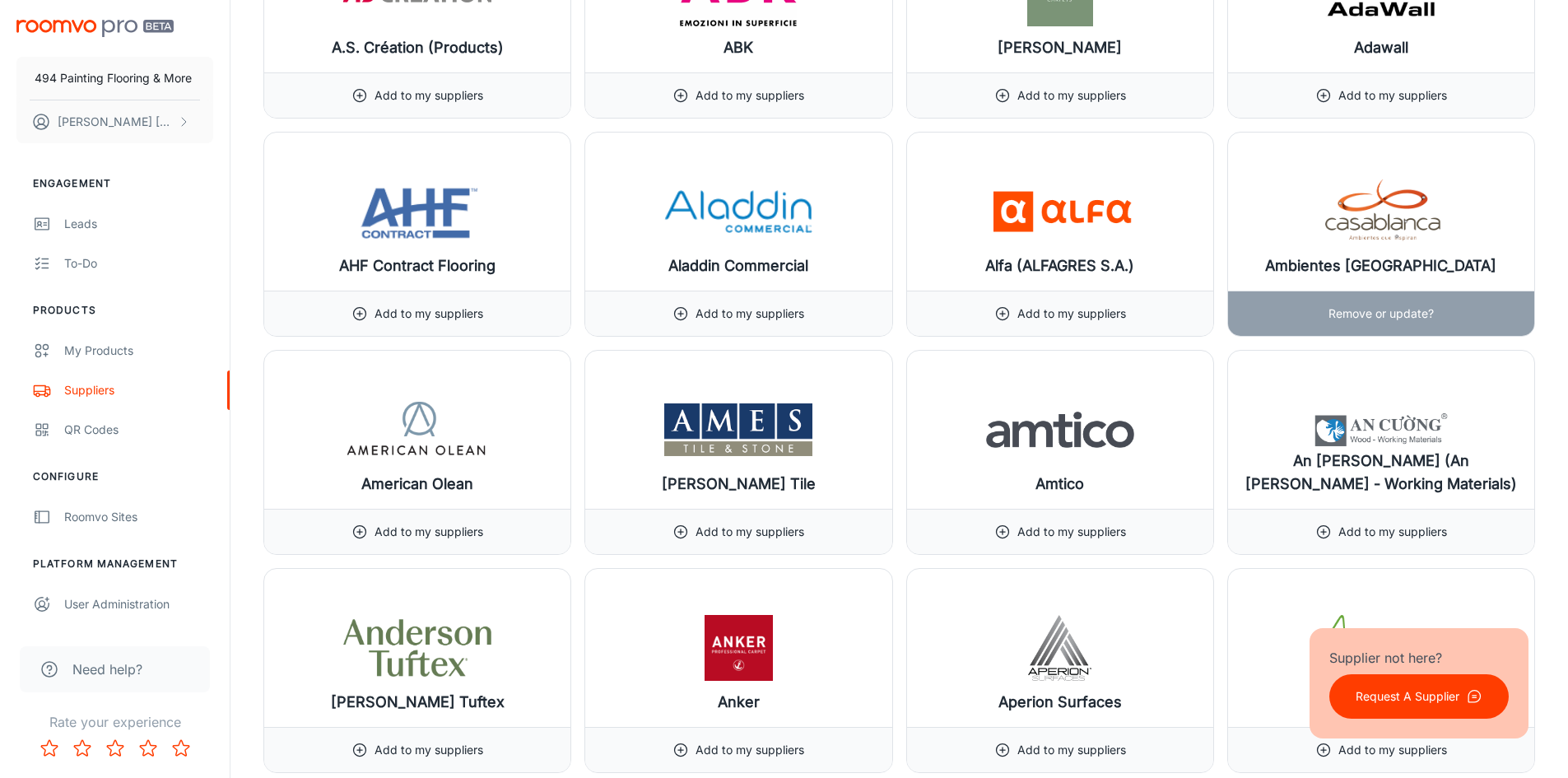
click at [1355, 312] on p "Remove or update?" at bounding box center [1381, 313] width 105 height 18
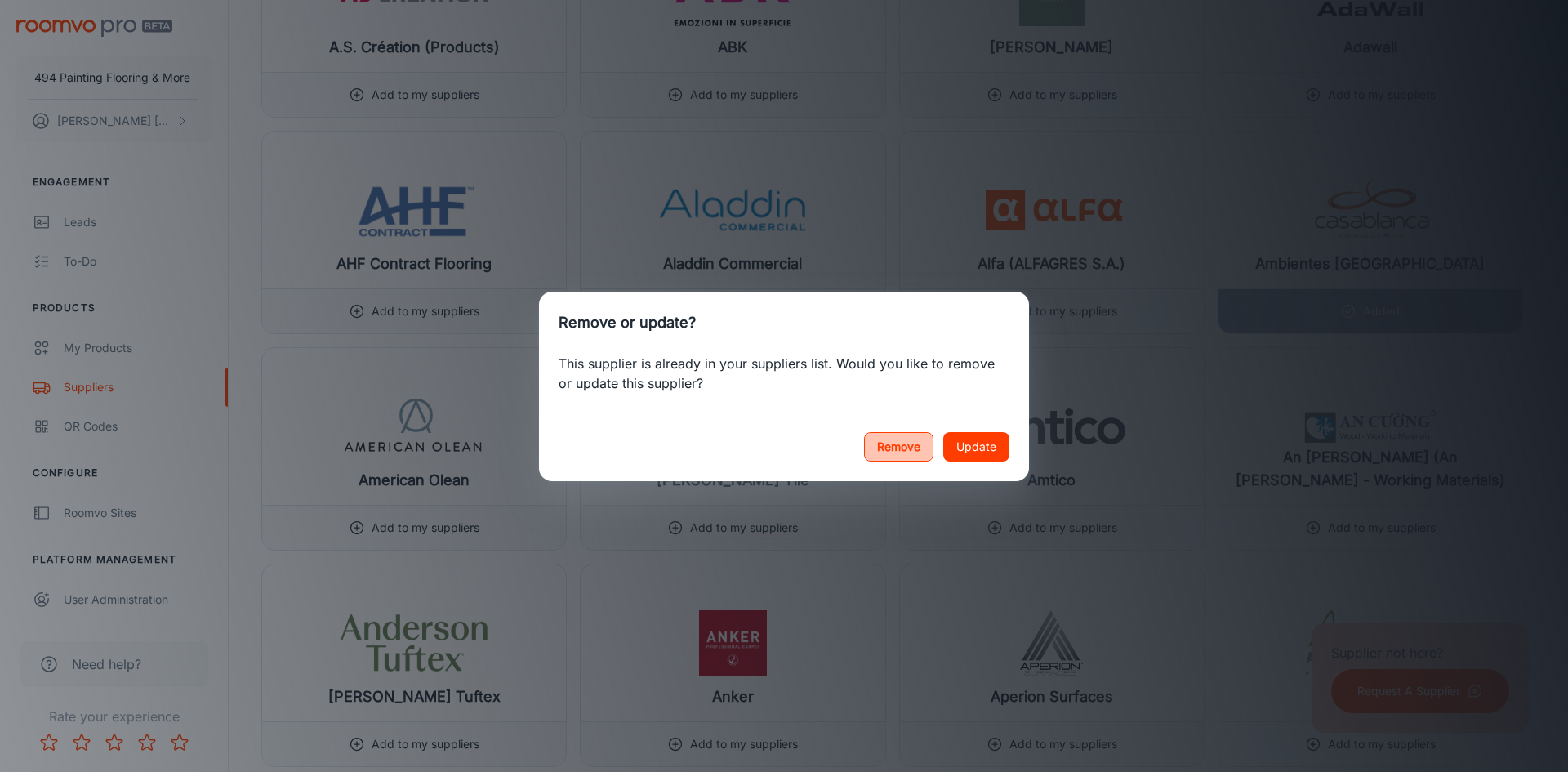
click at [896, 442] on button "Remove" at bounding box center [898, 447] width 69 height 29
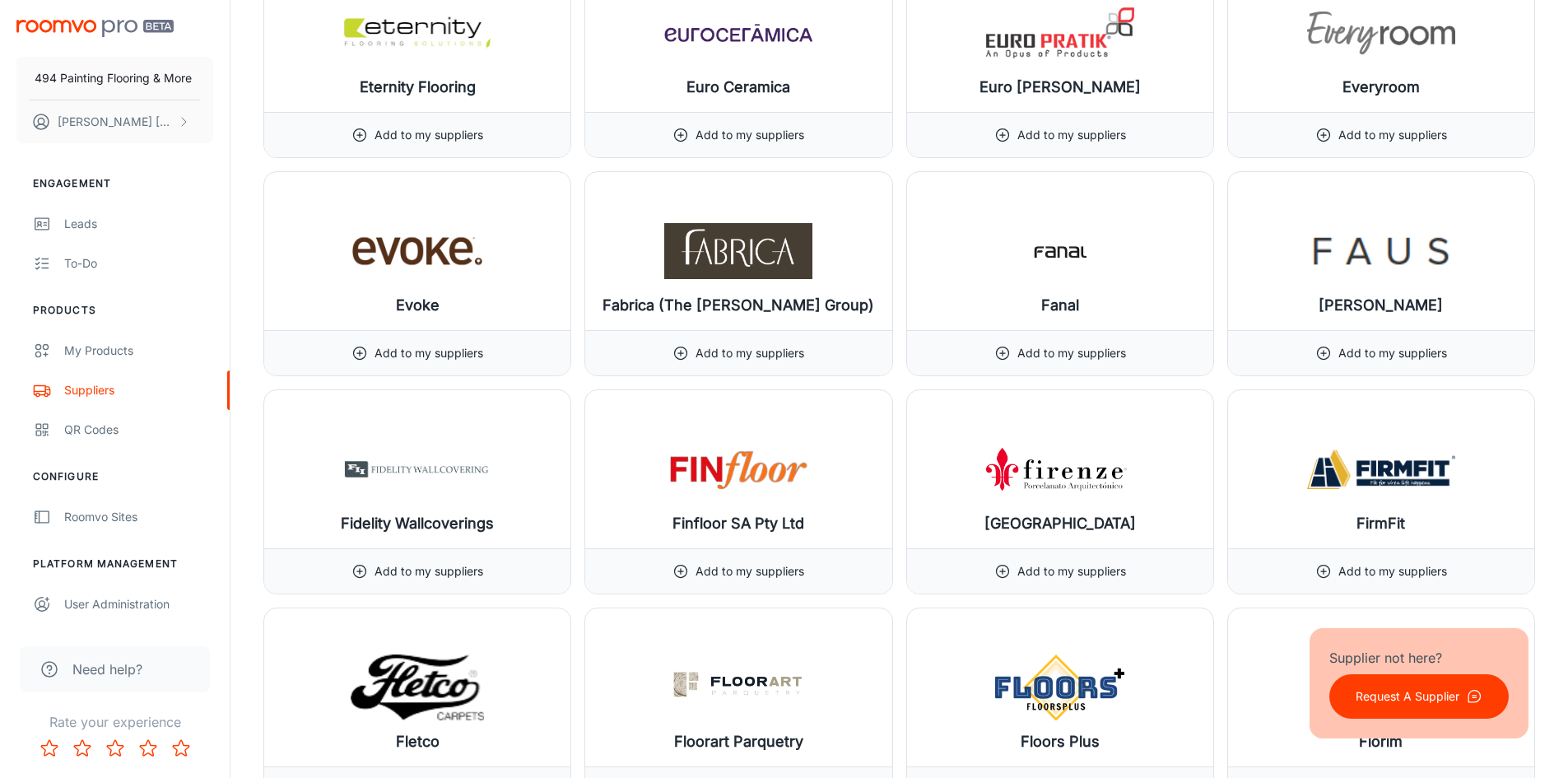
scroll to position [8829, 0]
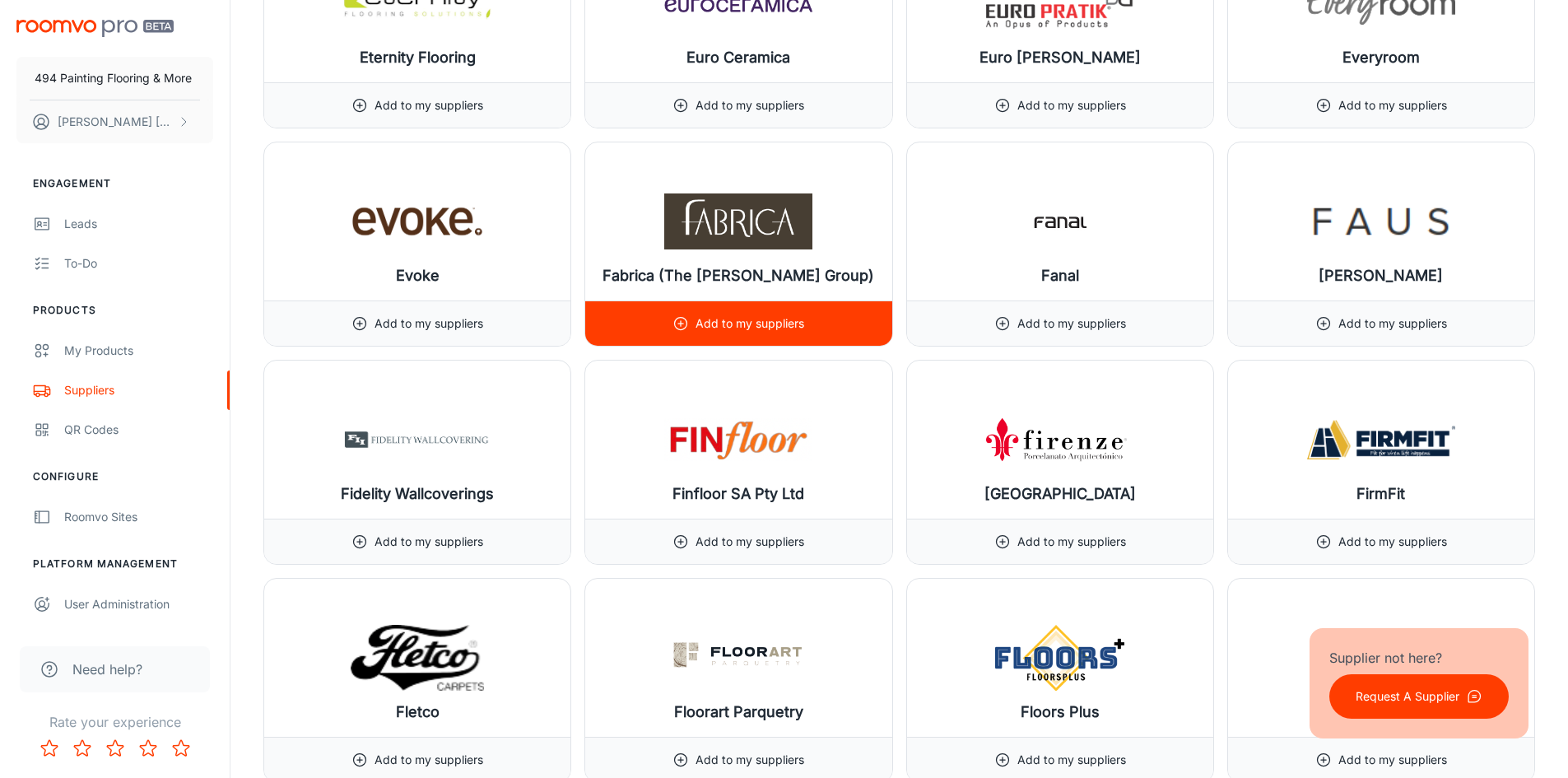
click at [677, 317] on icon at bounding box center [680, 323] width 16 height 16
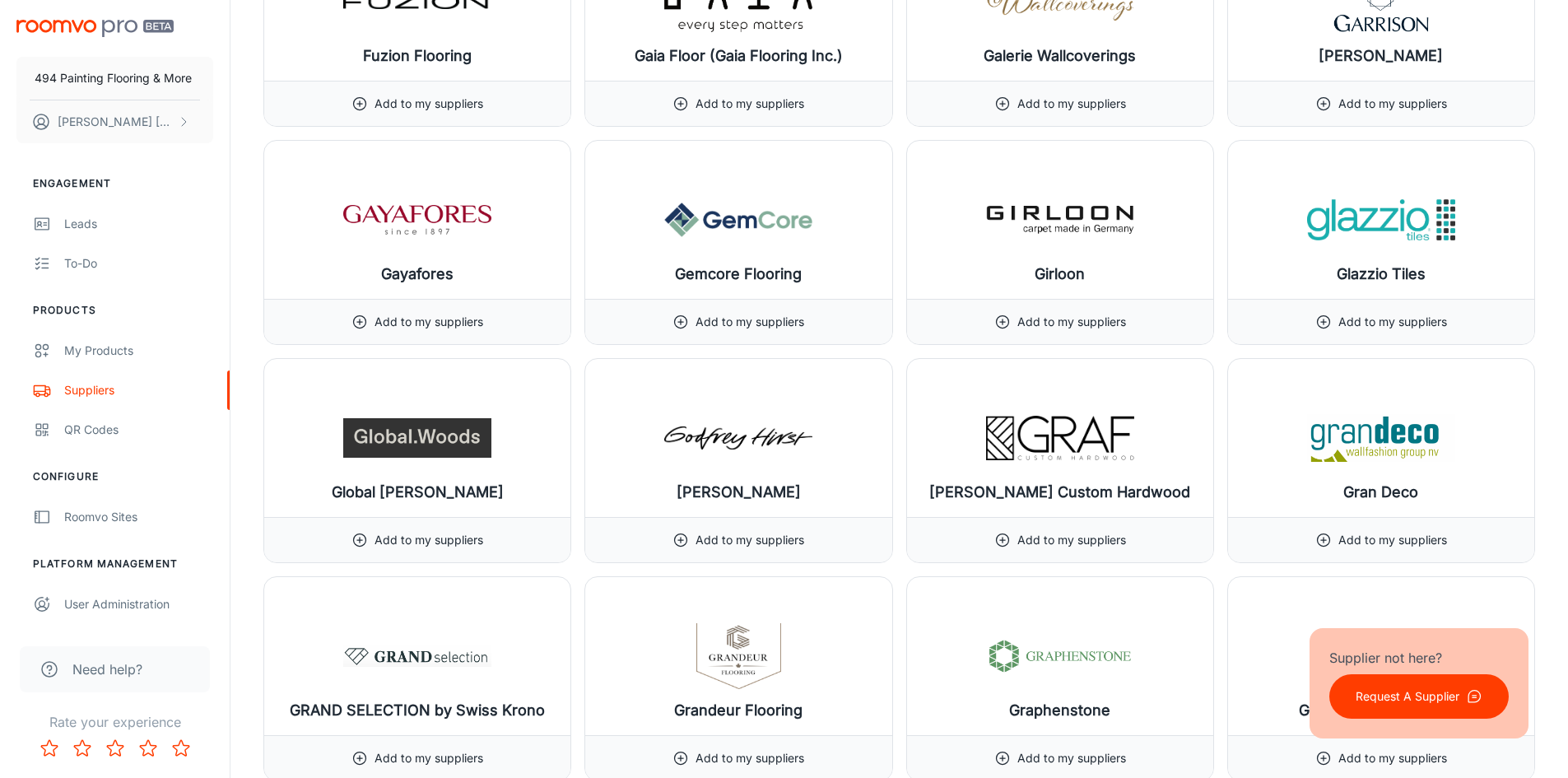
scroll to position [10228, 0]
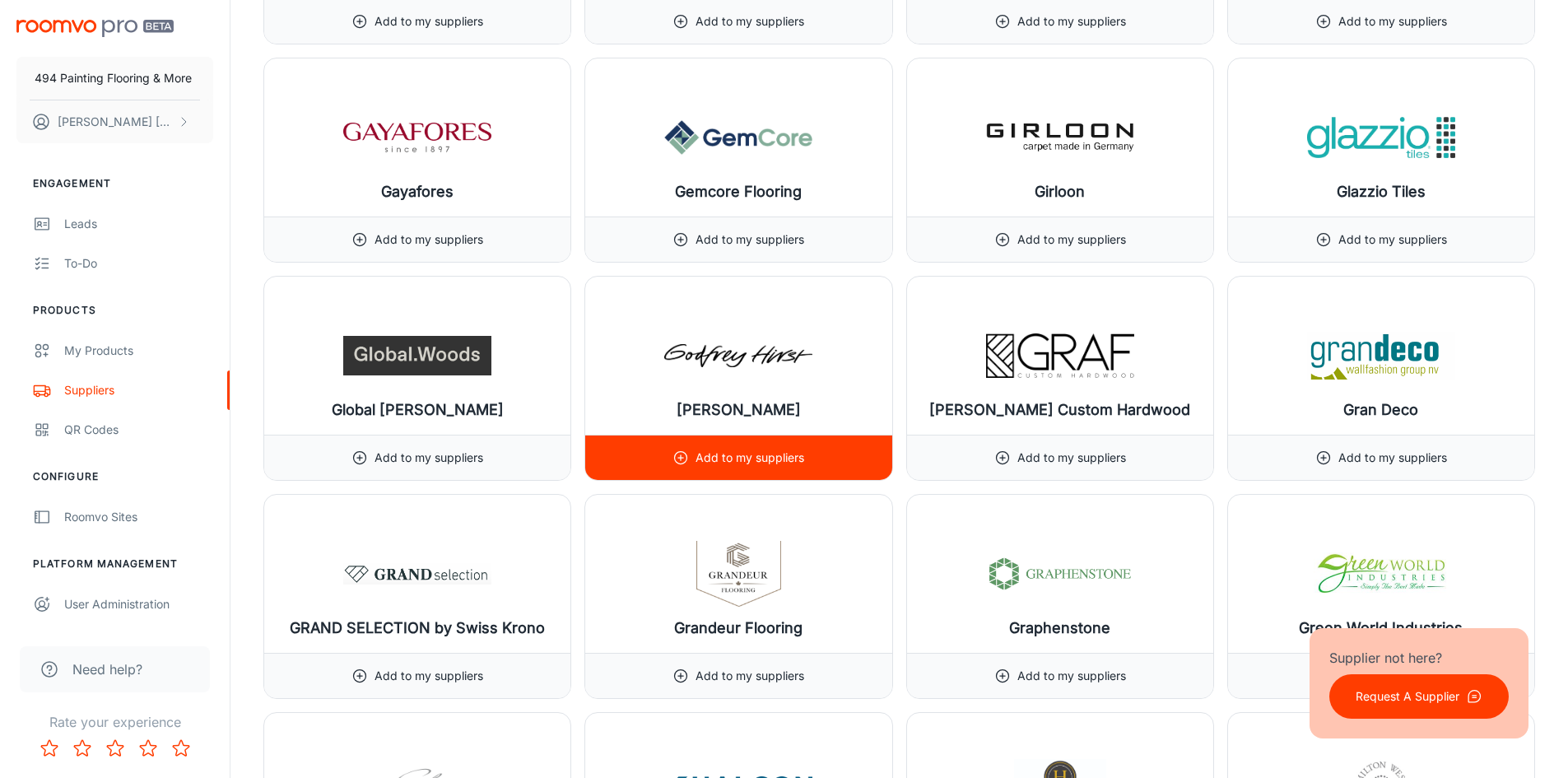
click at [697, 446] on div "Add to my suppliers" at bounding box center [738, 458] width 132 height 45
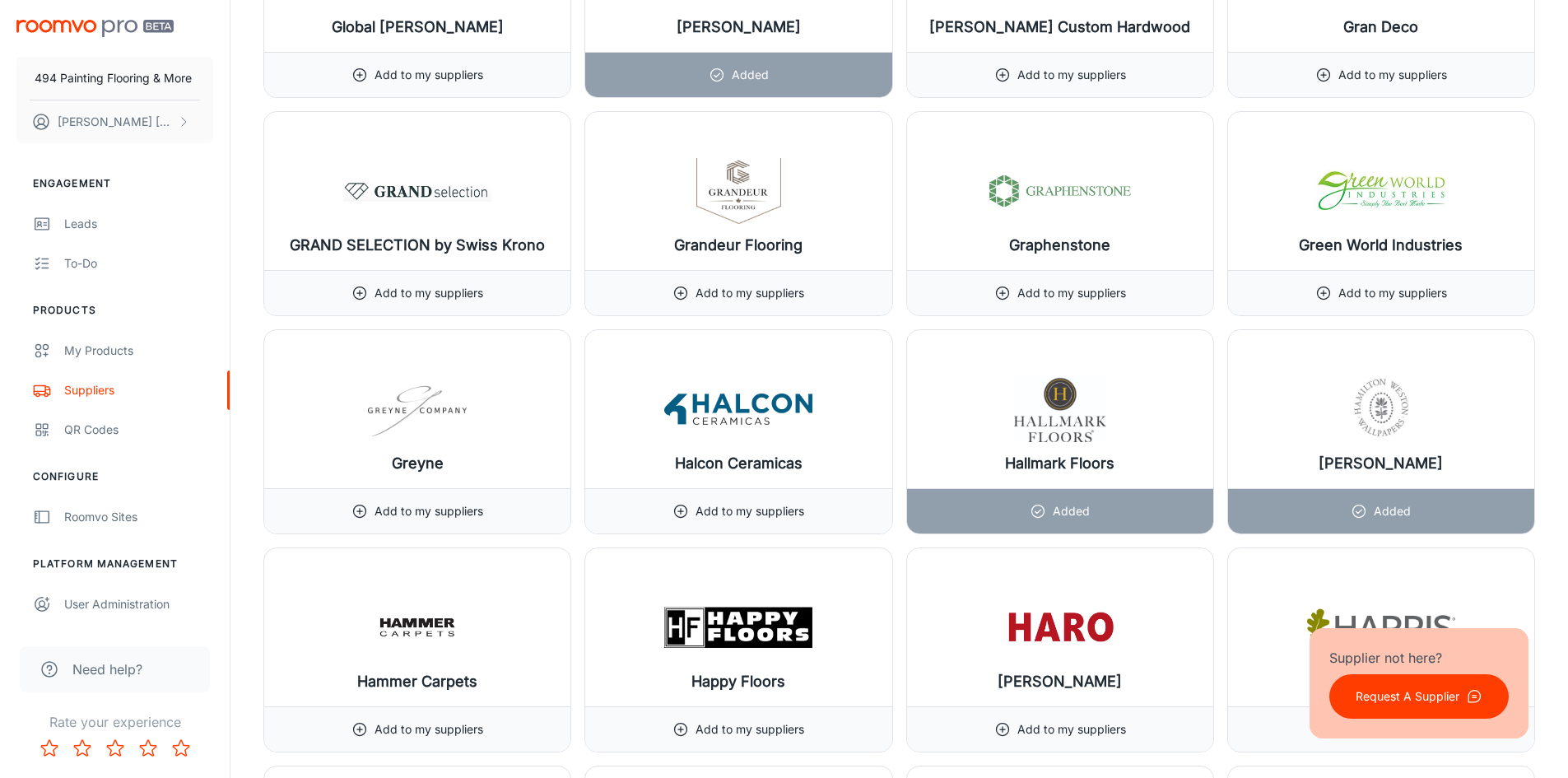
scroll to position [10640, 0]
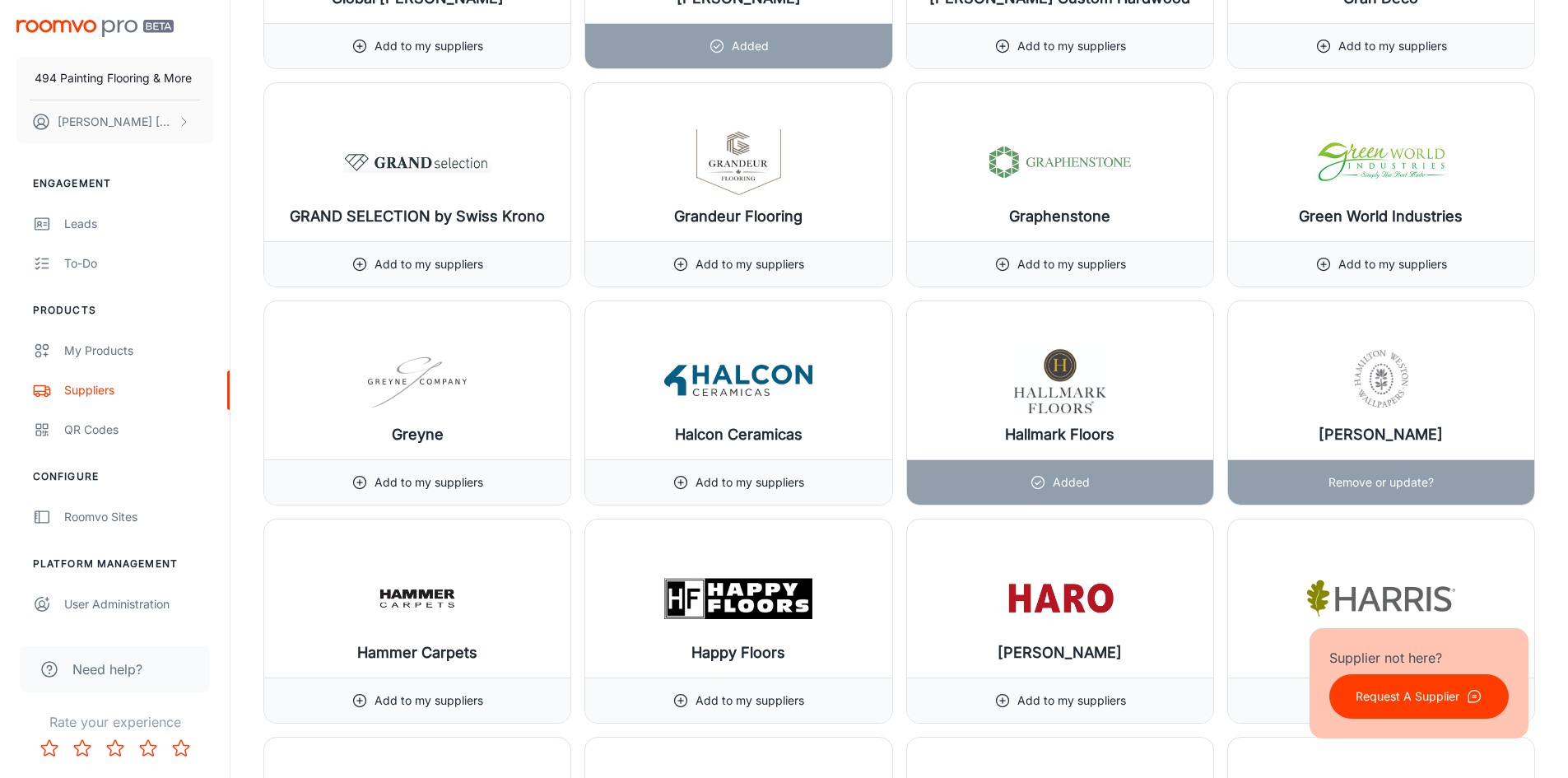
click at [1401, 475] on p "Remove or update?" at bounding box center [1381, 482] width 105 height 18
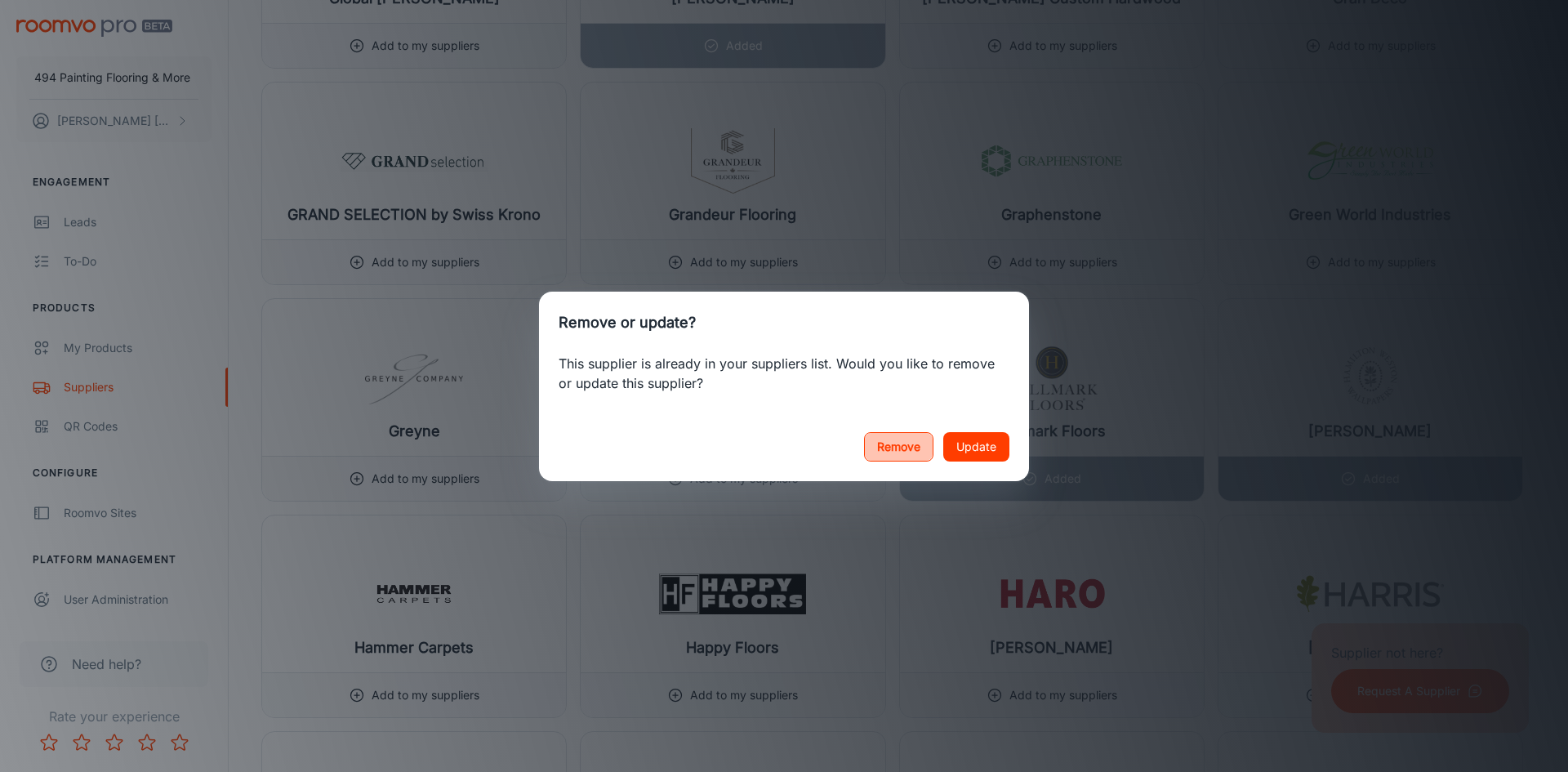
click at [894, 444] on button "Remove" at bounding box center [898, 447] width 69 height 29
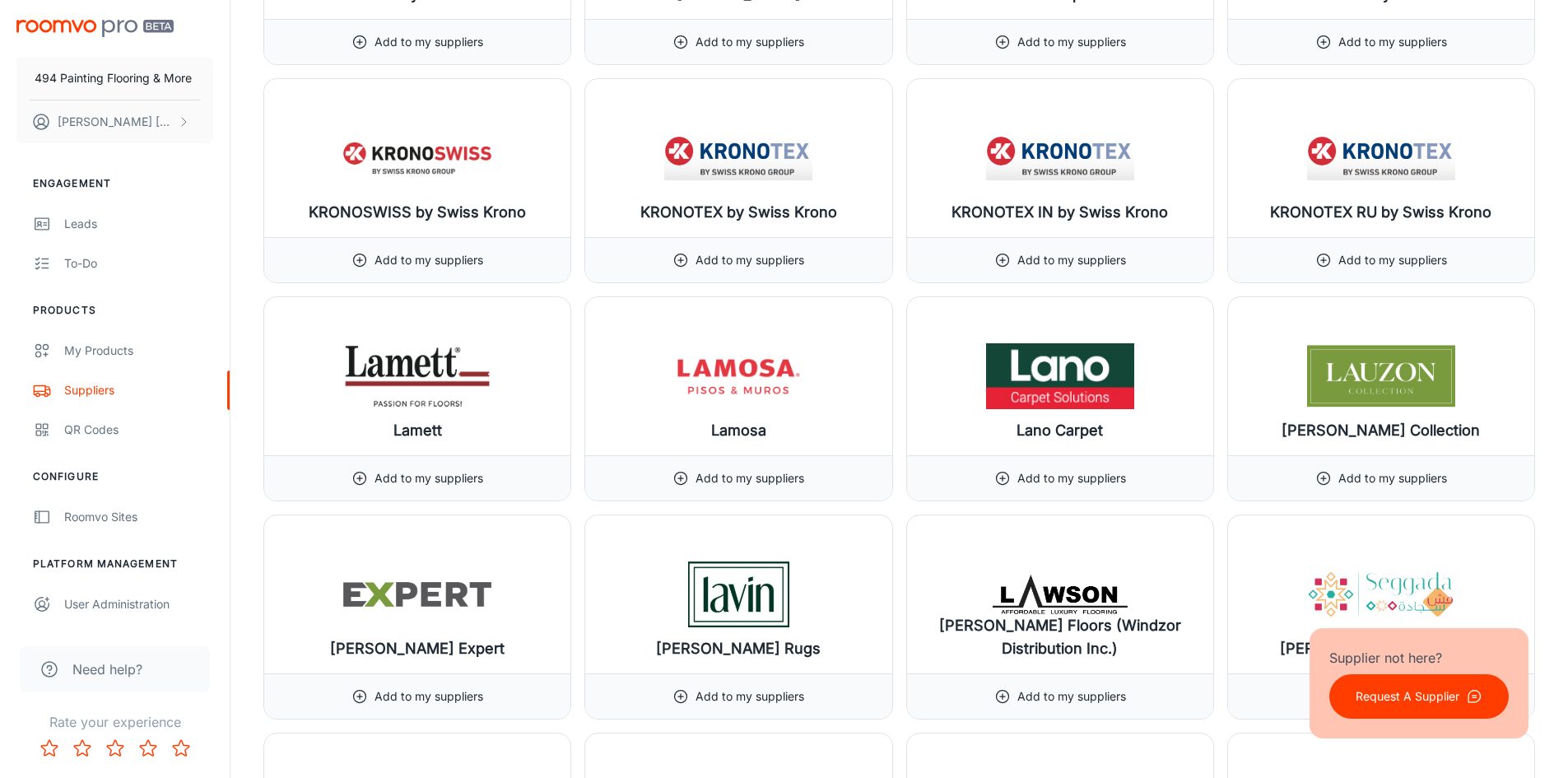
scroll to position [12862, 0]
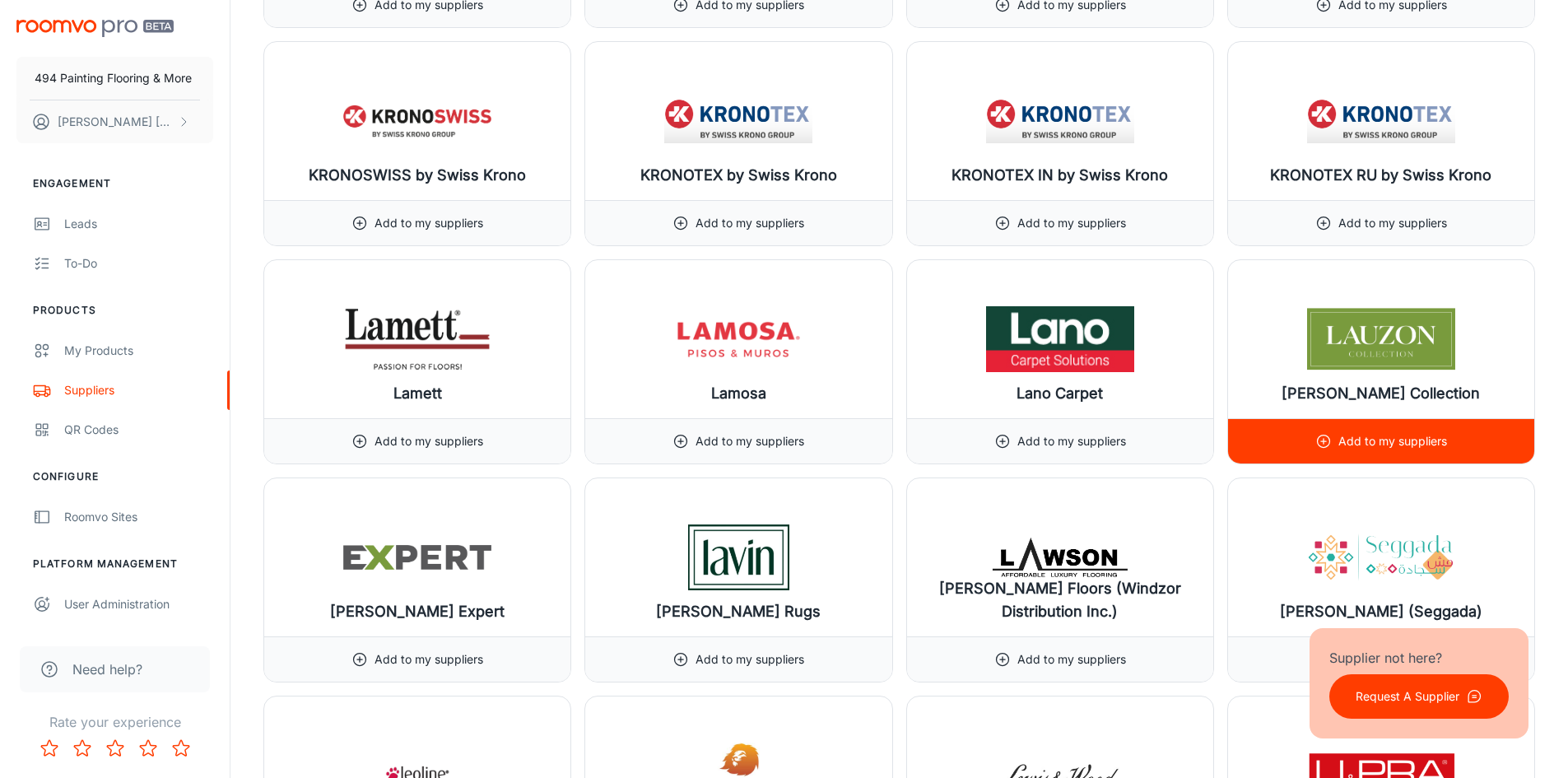
click at [1381, 448] on p "Add to my suppliers" at bounding box center [1392, 441] width 108 height 18
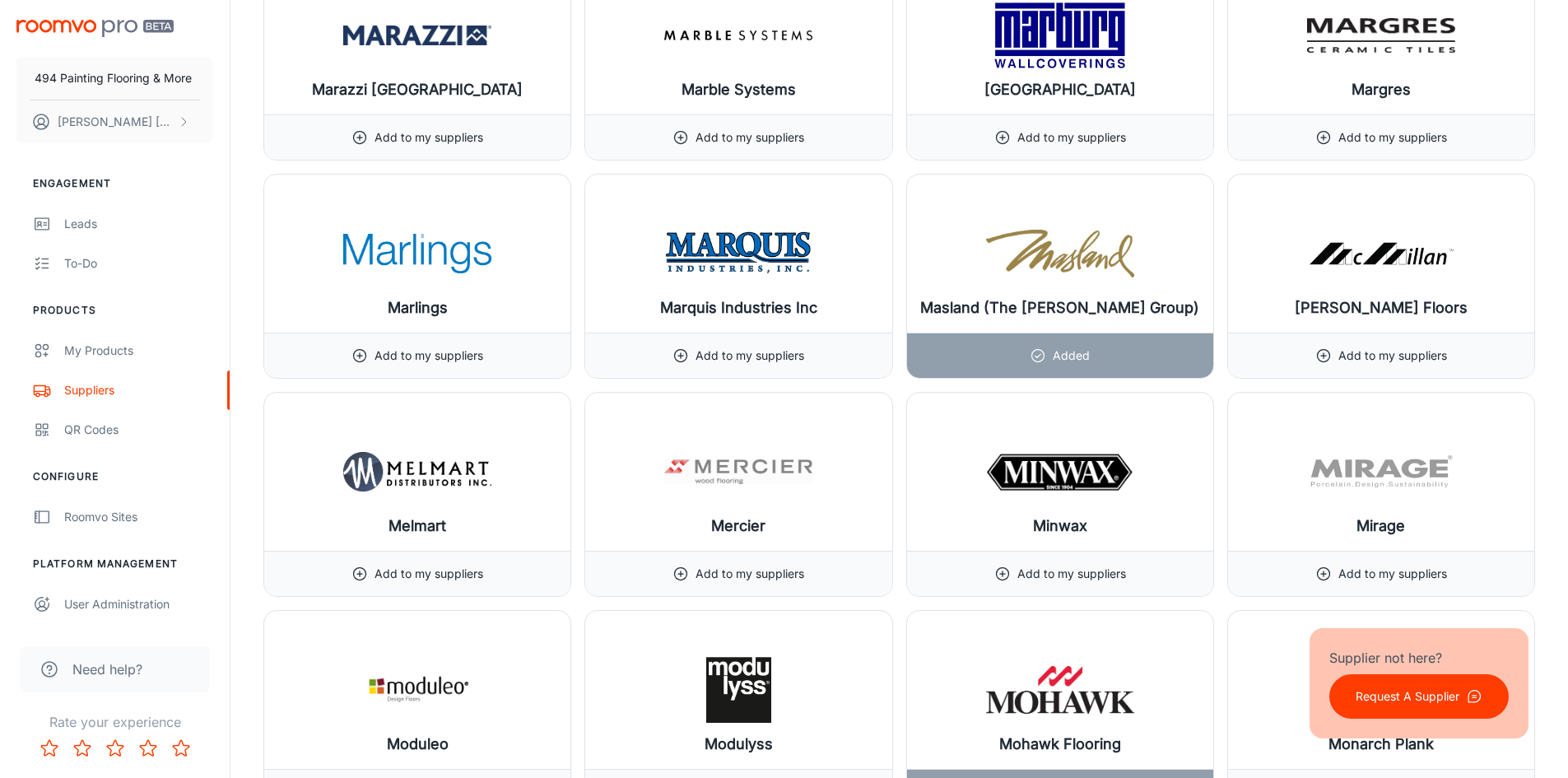
scroll to position [14508, 0]
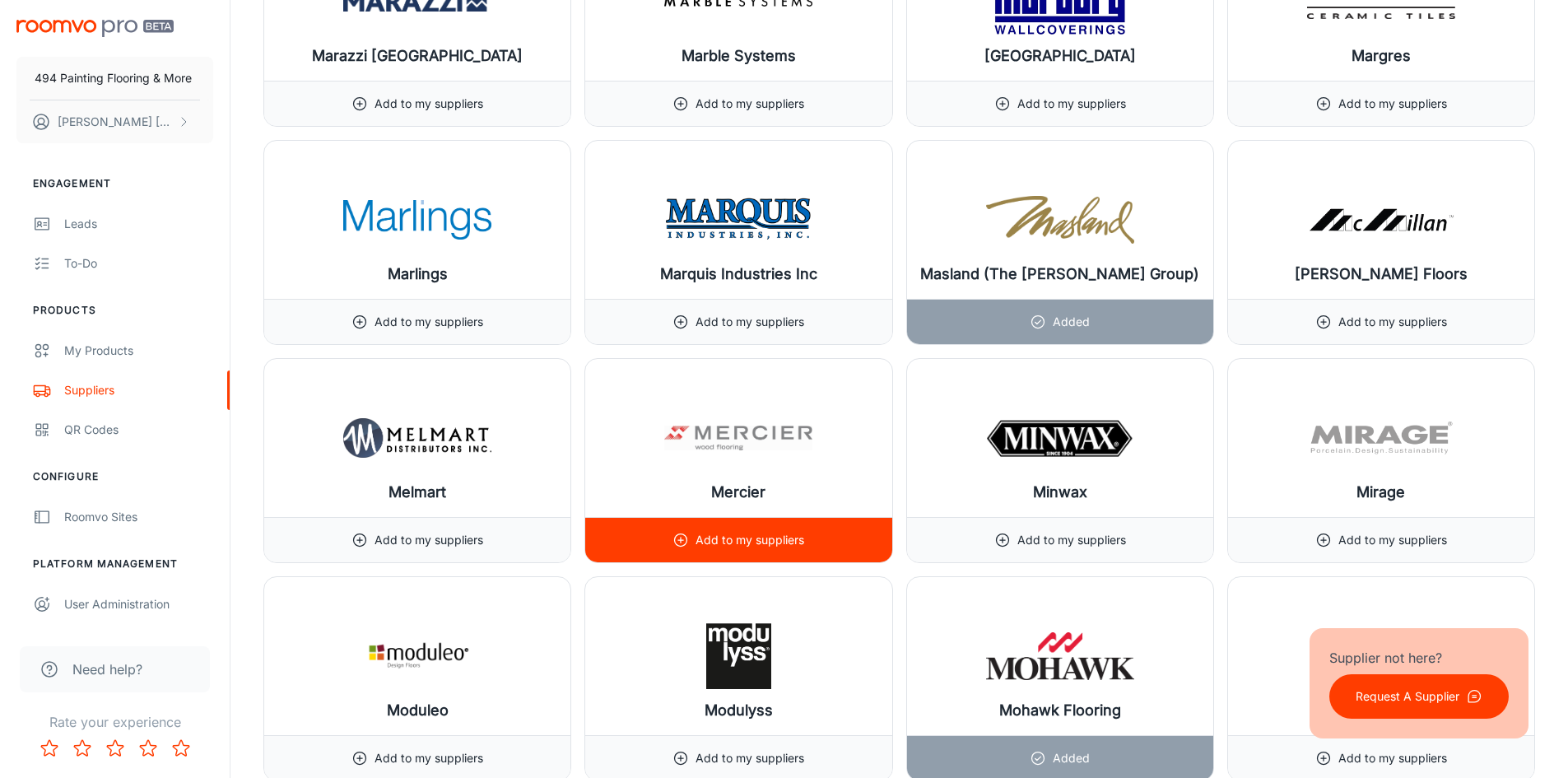
click at [724, 527] on div "Add to my suppliers" at bounding box center [738, 540] width 132 height 45
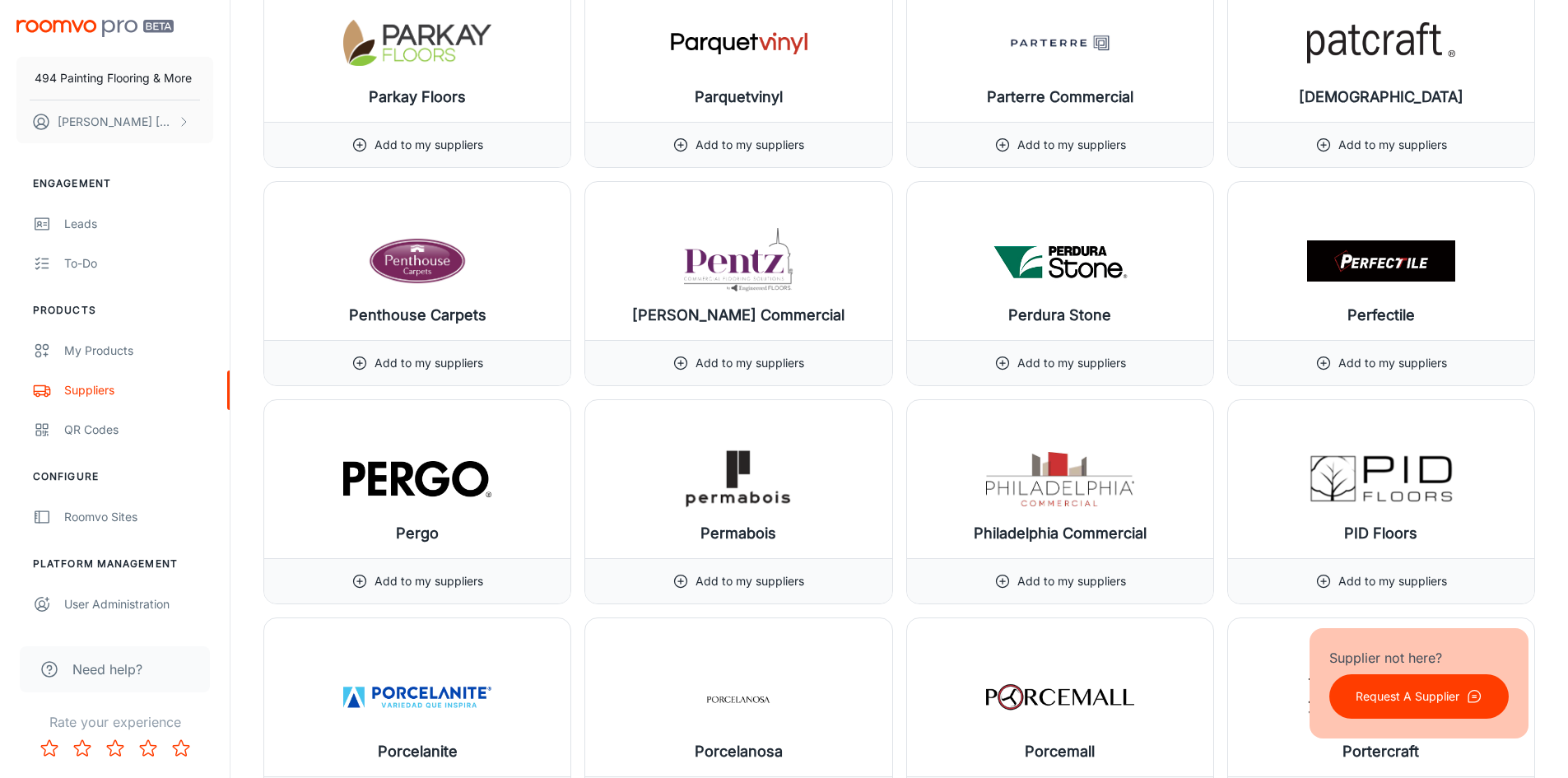
scroll to position [16730, 0]
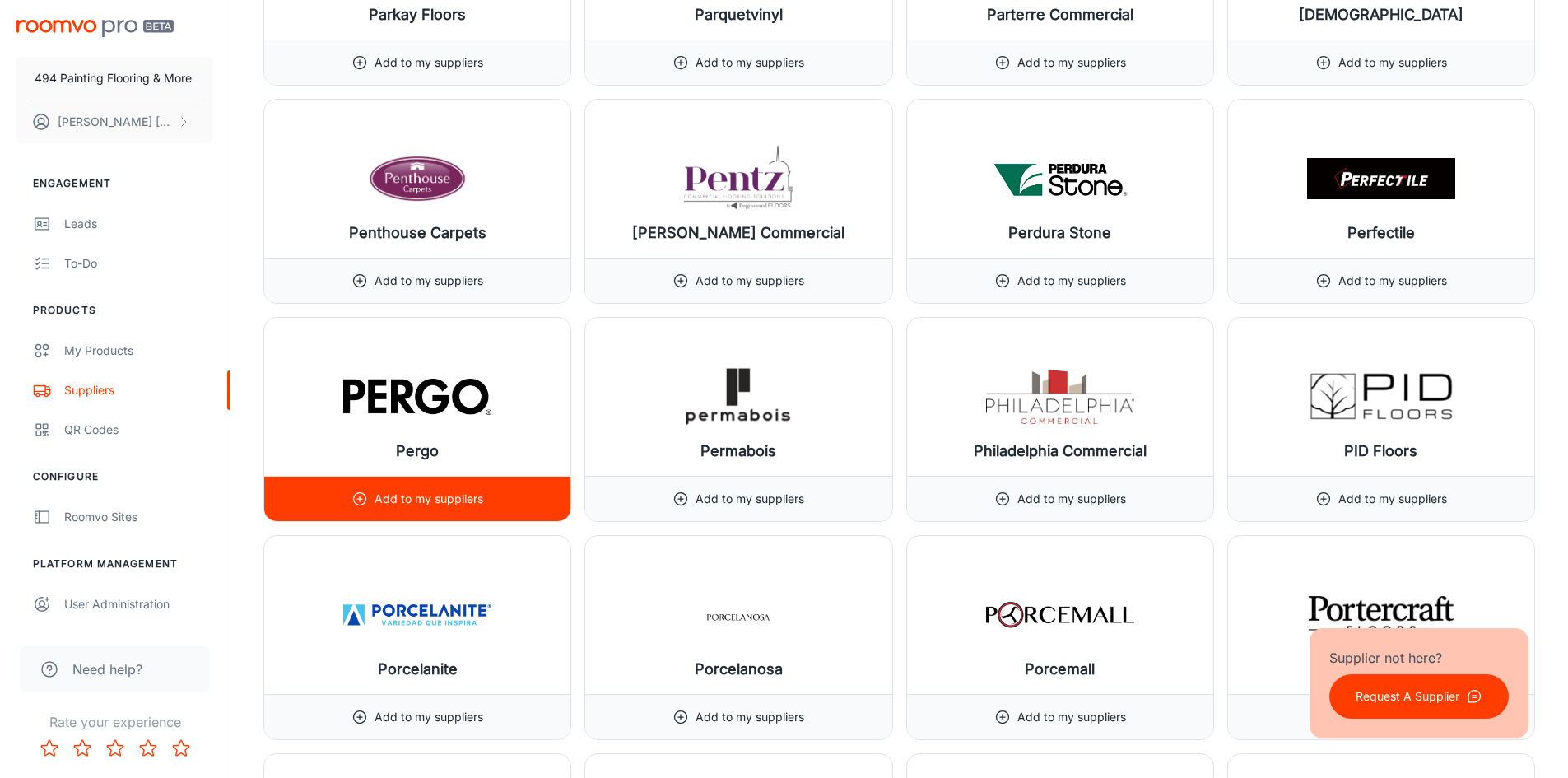
click at [427, 487] on div "Add to my suppliers" at bounding box center [417, 499] width 132 height 45
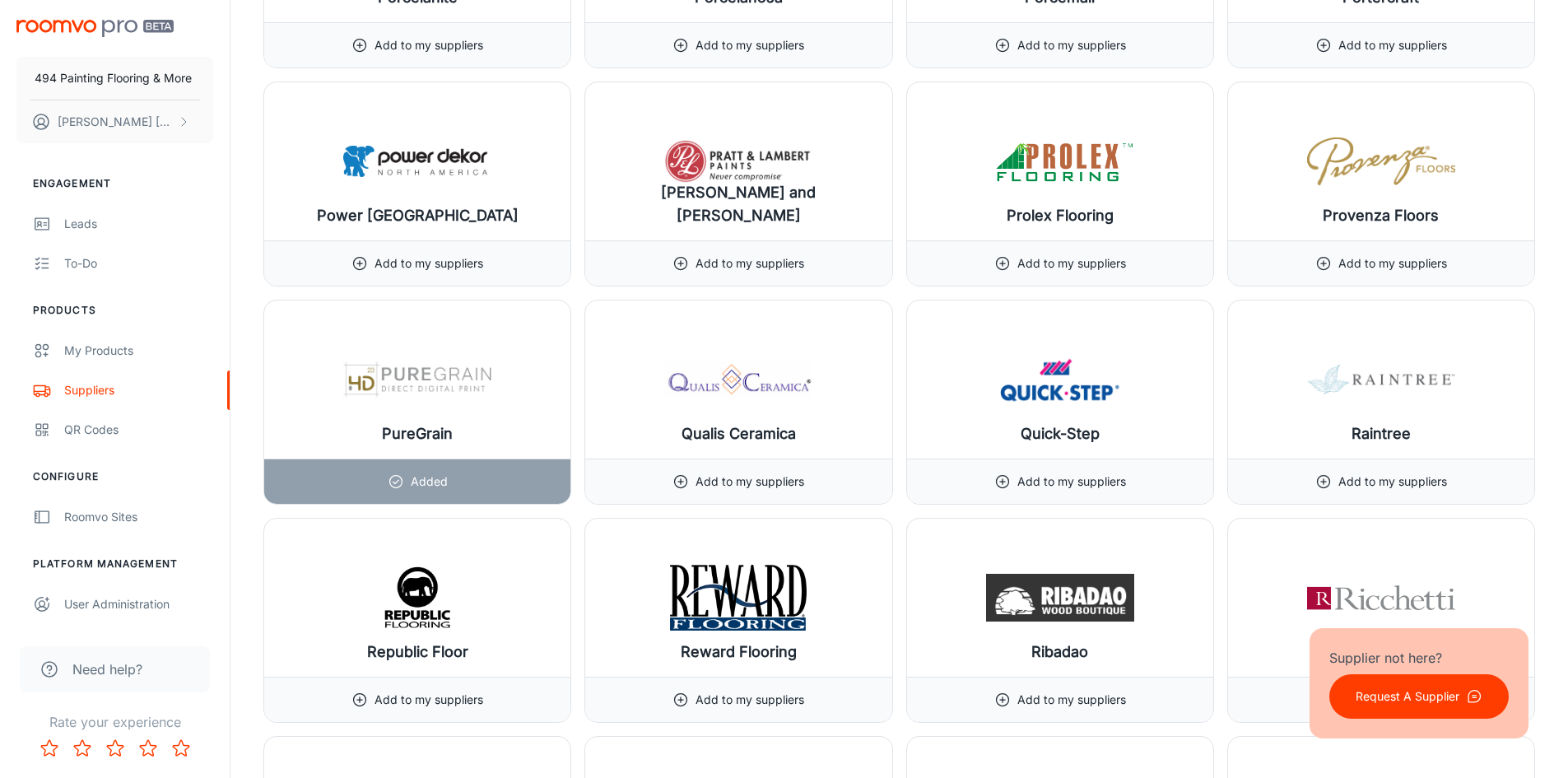
scroll to position [17471, 0]
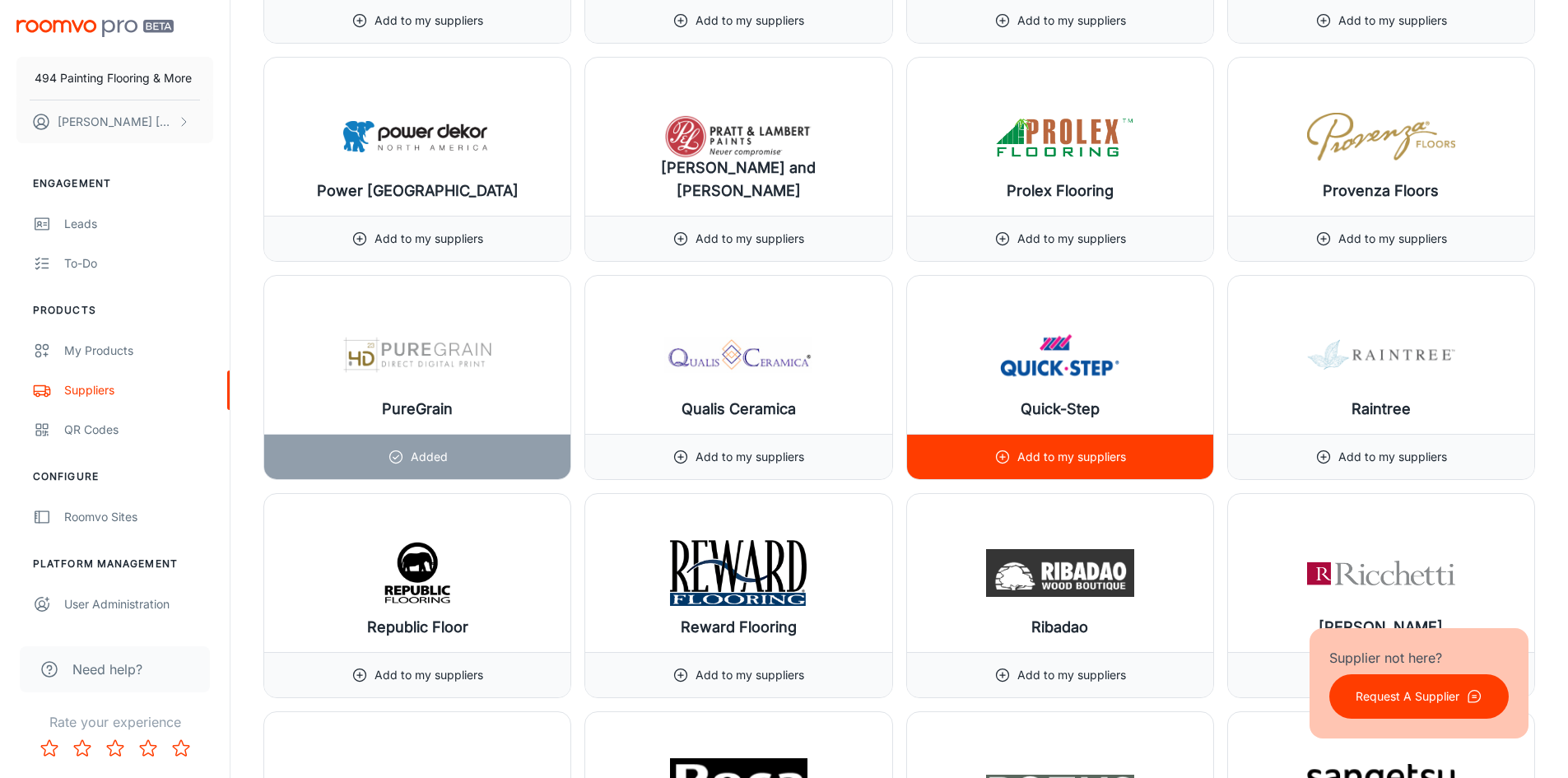
click at [1022, 457] on p "Add to my suppliers" at bounding box center [1071, 456] width 108 height 18
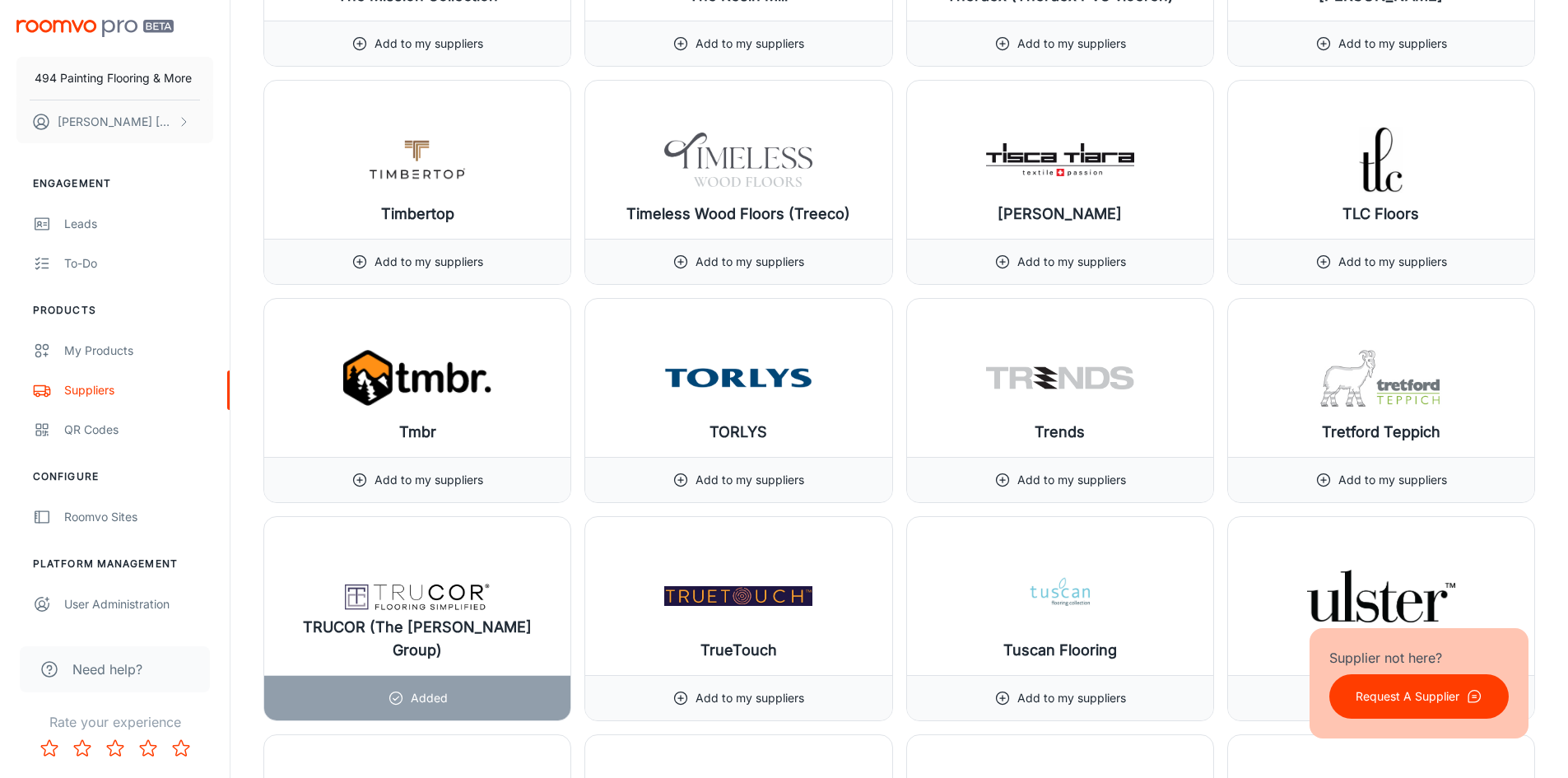
scroll to position [19859, 0]
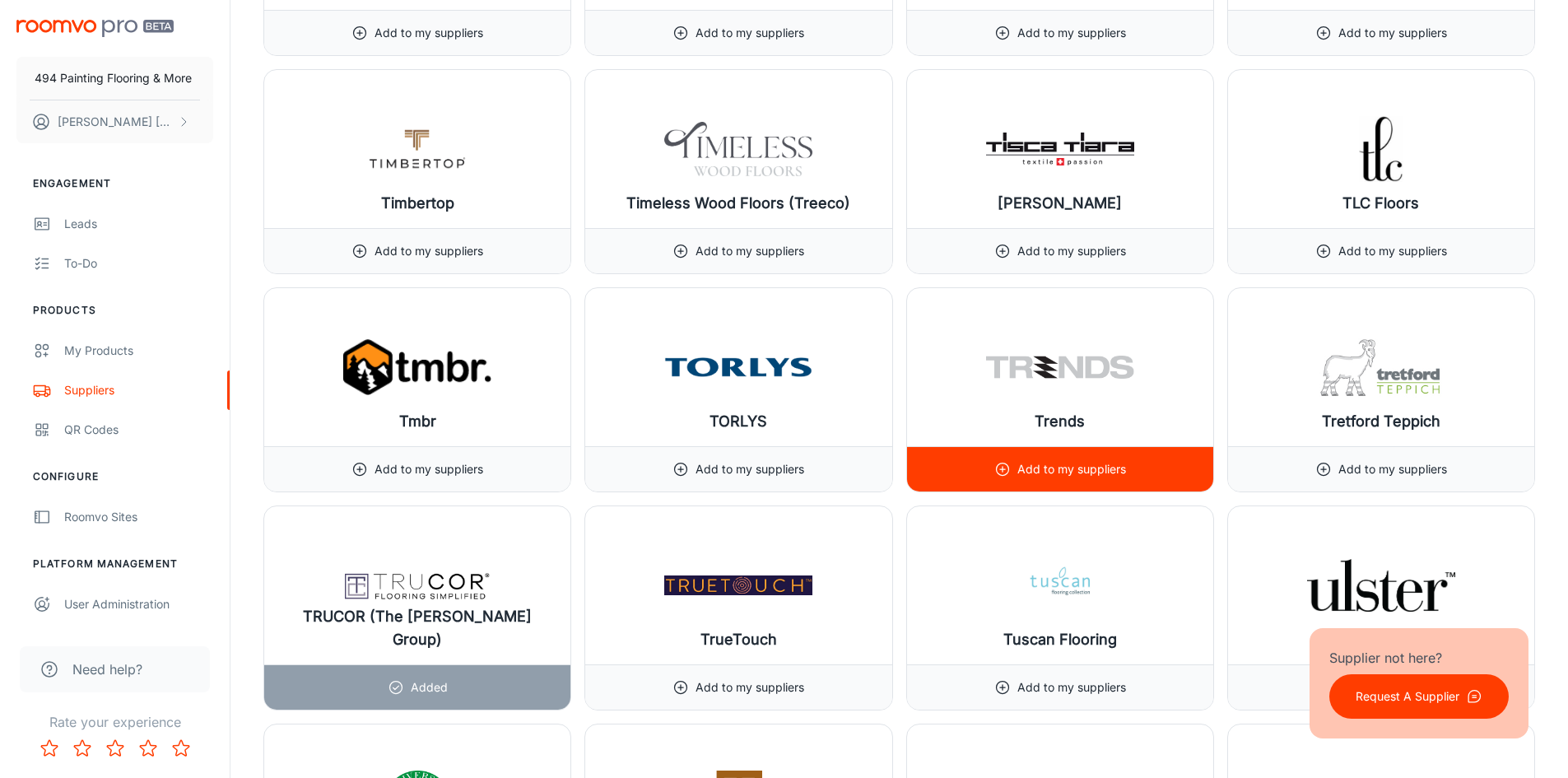
click at [1056, 470] on p "Add to my suppliers" at bounding box center [1071, 469] width 108 height 18
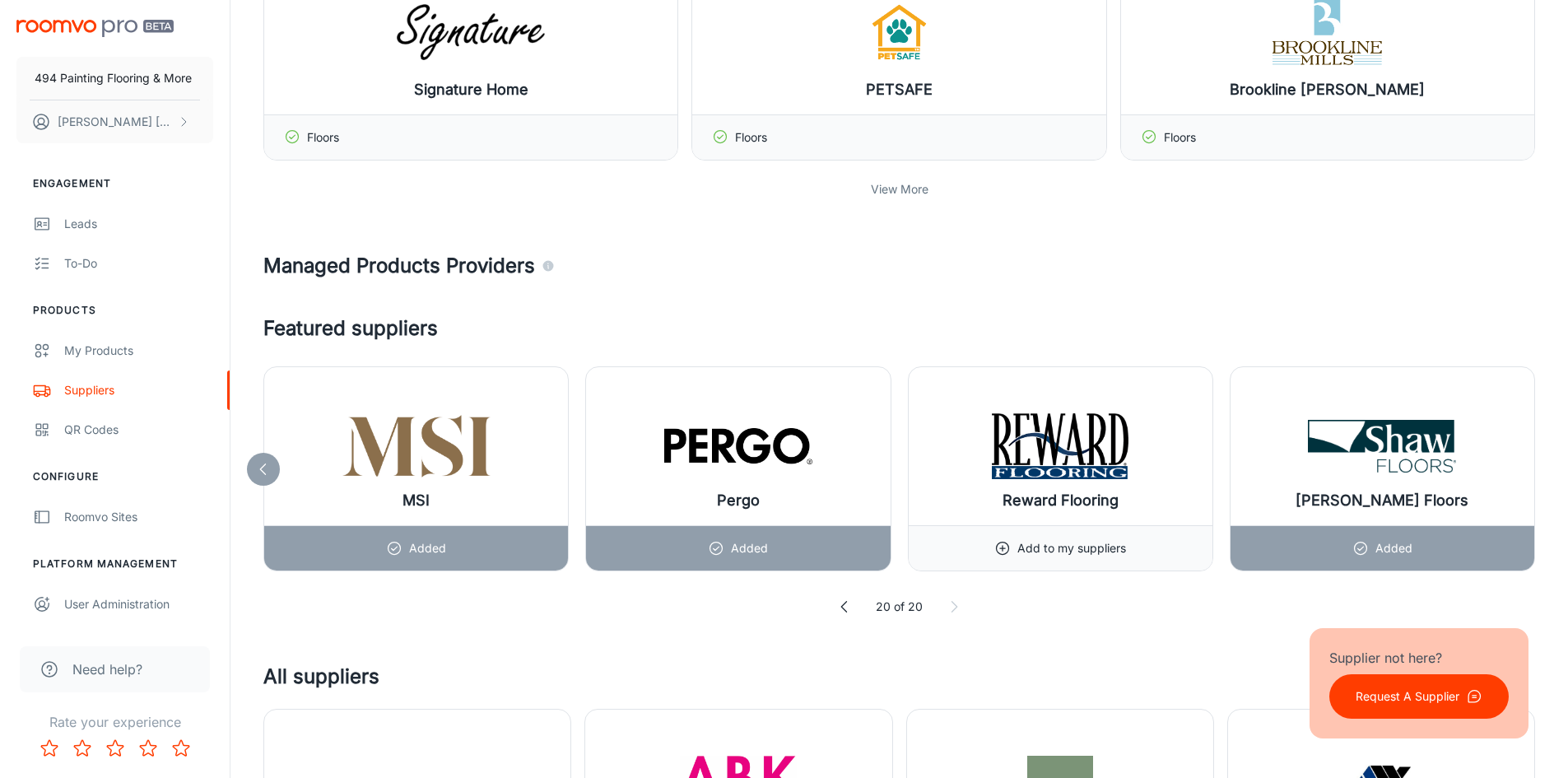
scroll to position [1740, 0]
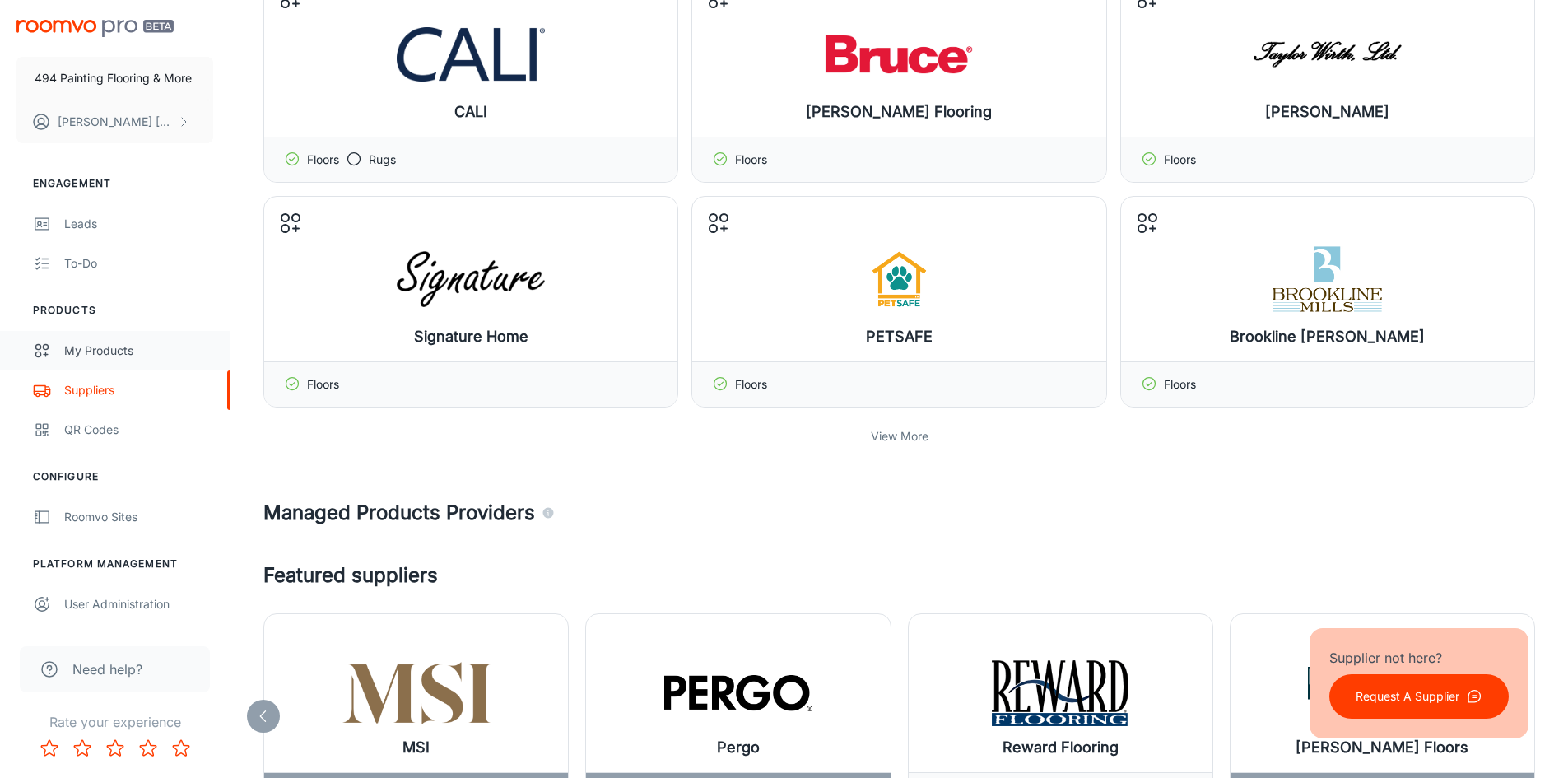
click at [100, 342] on div "My Products" at bounding box center [139, 350] width 149 height 18
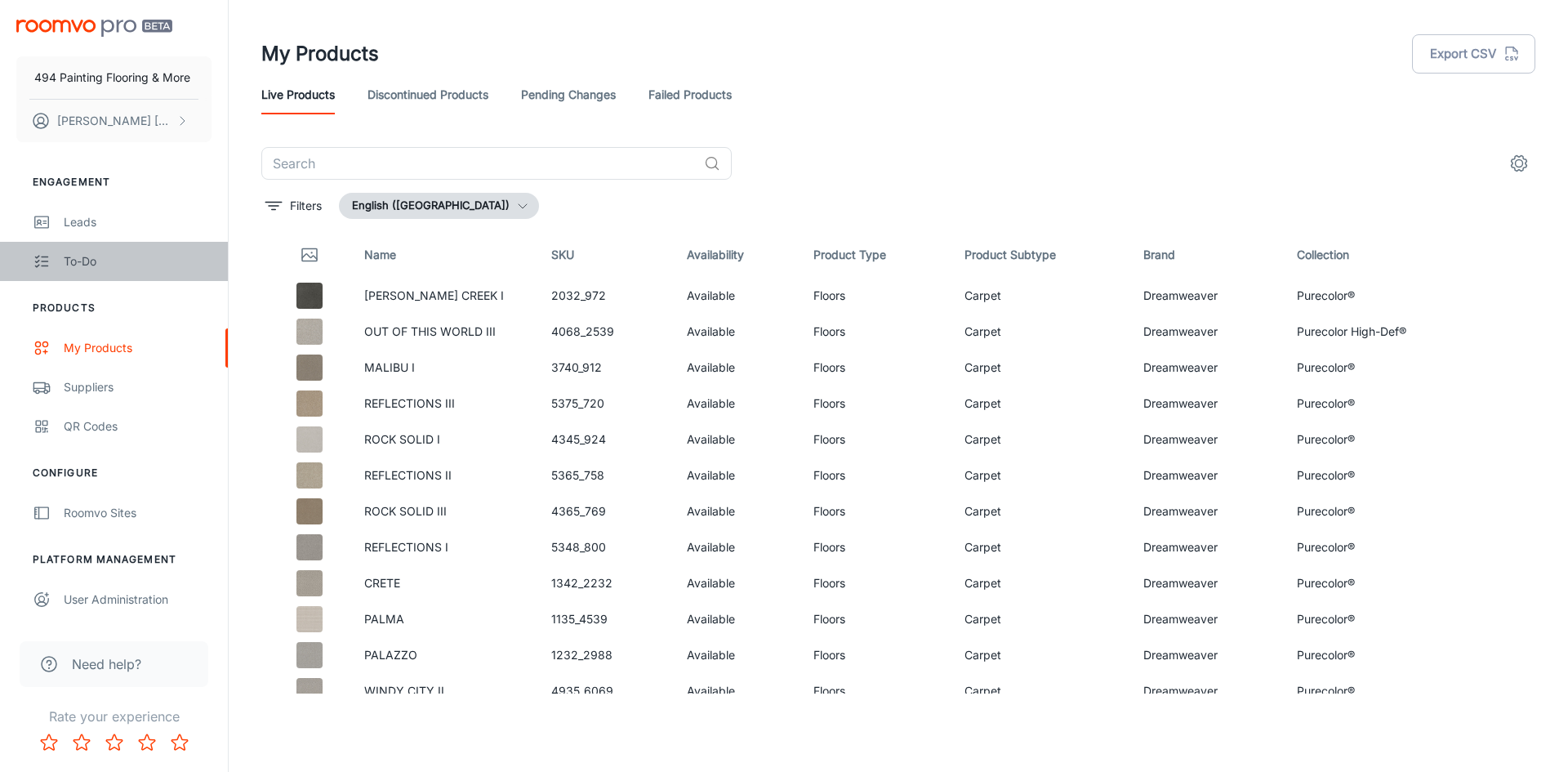
click at [92, 263] on div "To-do" at bounding box center [137, 261] width 148 height 18
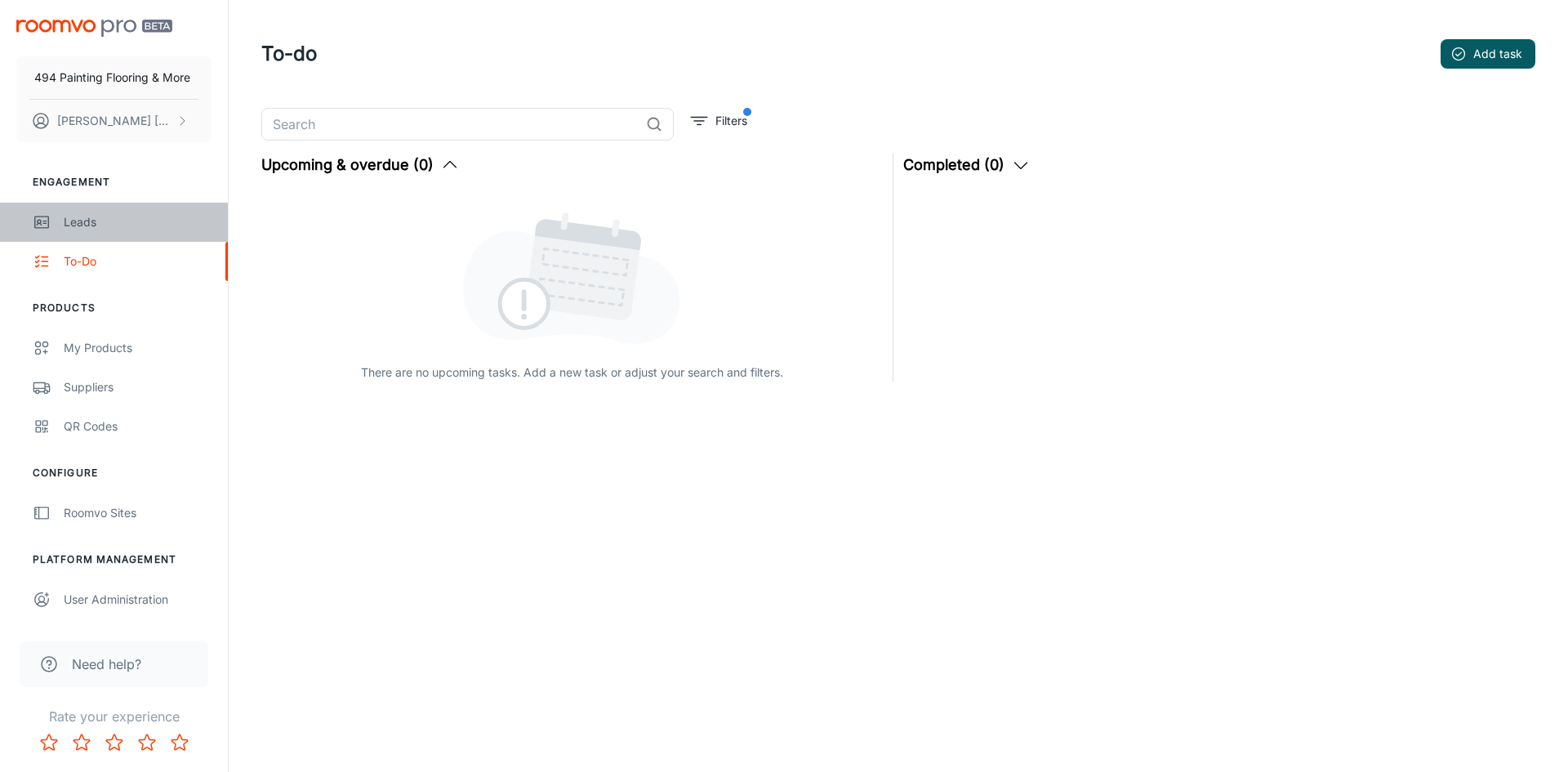
click at [85, 218] on div "Leads" at bounding box center [137, 222] width 148 height 18
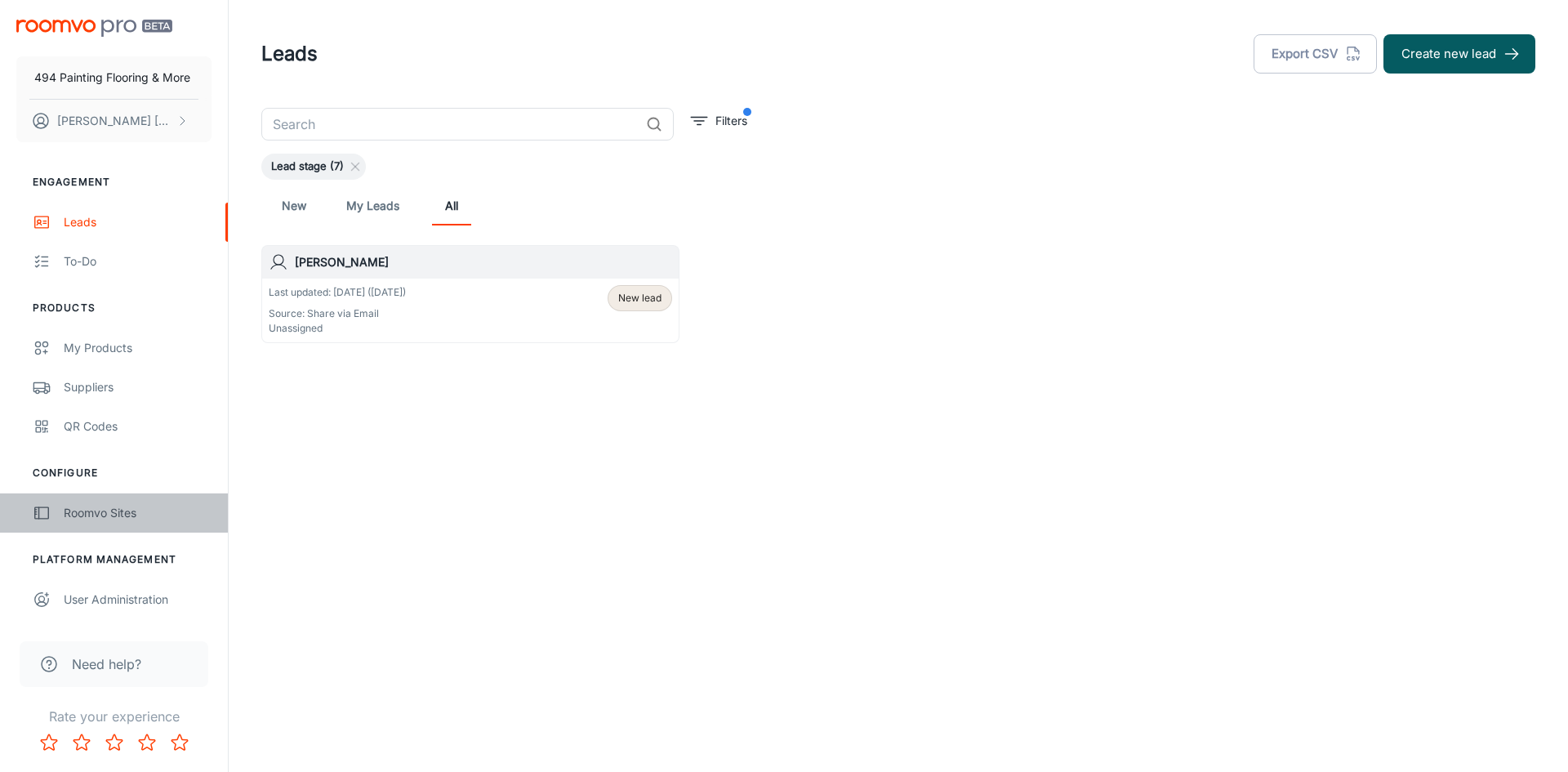
click at [75, 507] on div "Roomvo Sites" at bounding box center [137, 512] width 148 height 18
